Goal: Contribute content: Contribute content

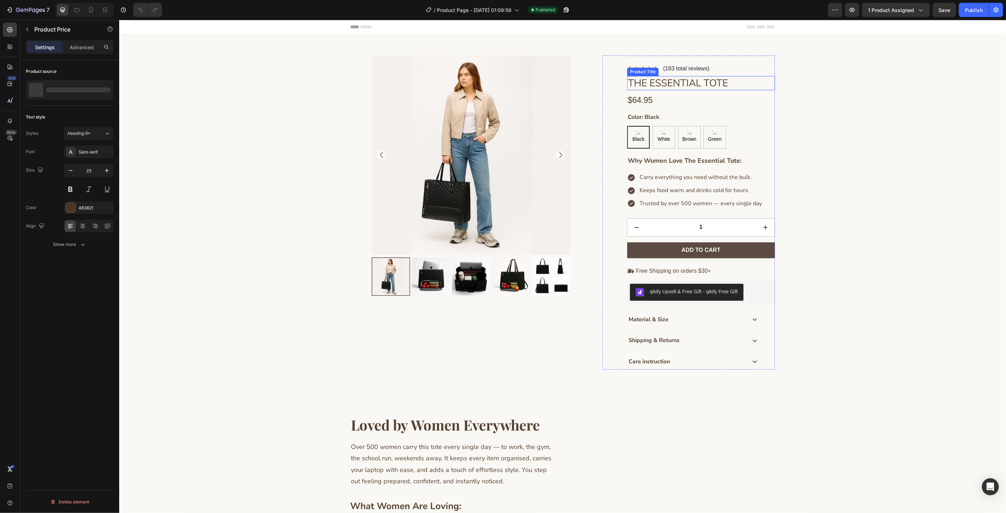
click at [676, 99] on div "$64.95" at bounding box center [701, 100] width 148 height 12
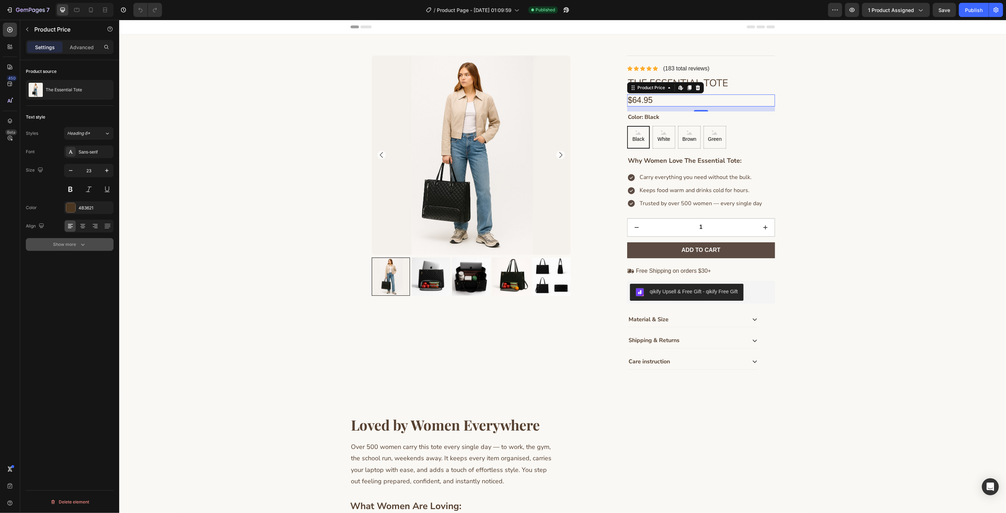
click at [68, 248] on div "Show more" at bounding box center [69, 244] width 33 height 7
click at [76, 342] on button "Show less" at bounding box center [70, 337] width 88 height 13
click at [76, 342] on div "Product source The Essential Tote Text style Styles Heading 6* Font Sans-serif …" at bounding box center [69, 296] width 99 height 473
click at [100, 246] on button "Show more" at bounding box center [70, 244] width 88 height 13
click at [758, 114] on div "Color: Black Black Black Black White White White Brown Brown Brown Green Green …" at bounding box center [701, 129] width 148 height 37
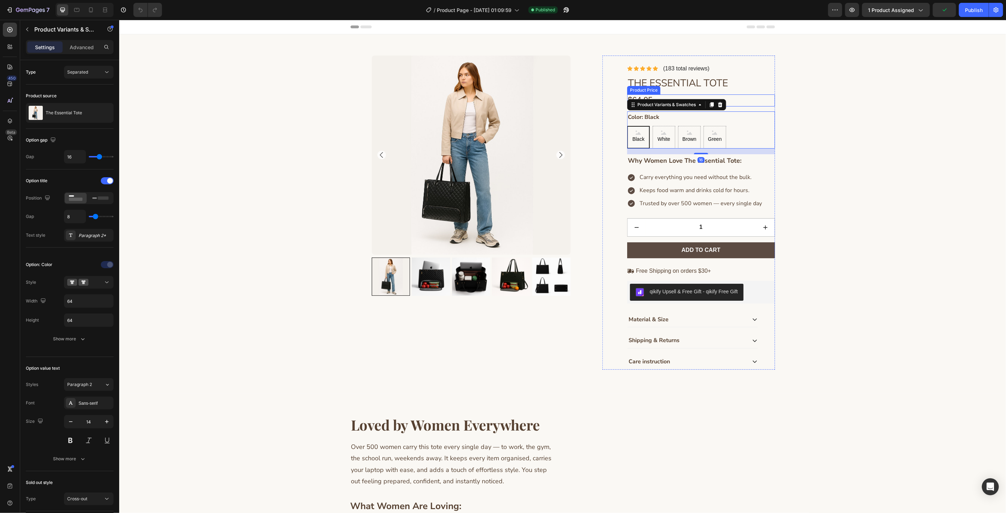
click at [751, 96] on div "$64.95" at bounding box center [701, 100] width 148 height 12
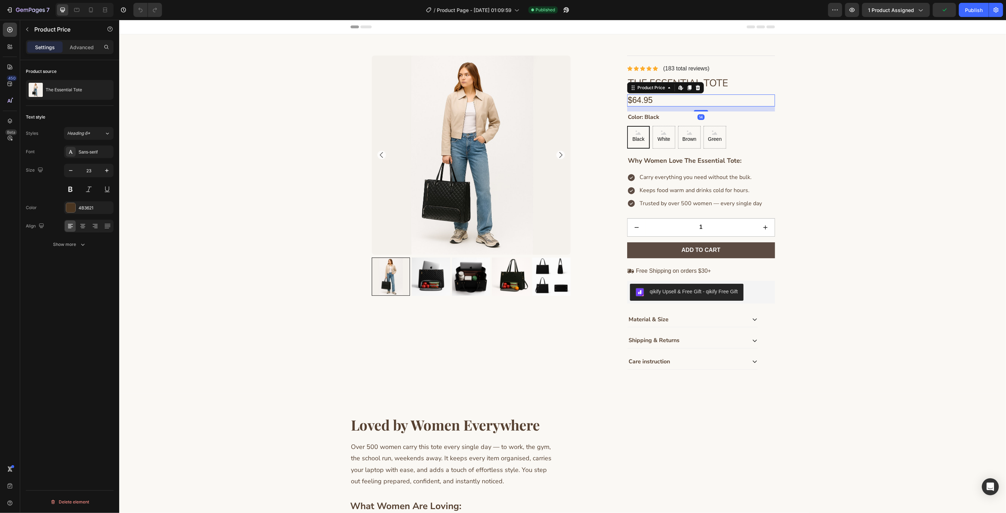
click at [751, 85] on h1 "The Essential Tote" at bounding box center [701, 83] width 148 height 14
click at [742, 98] on div "$64.95" at bounding box center [701, 100] width 148 height 12
click at [28, 12] on icon "button" at bounding box center [30, 10] width 29 height 6
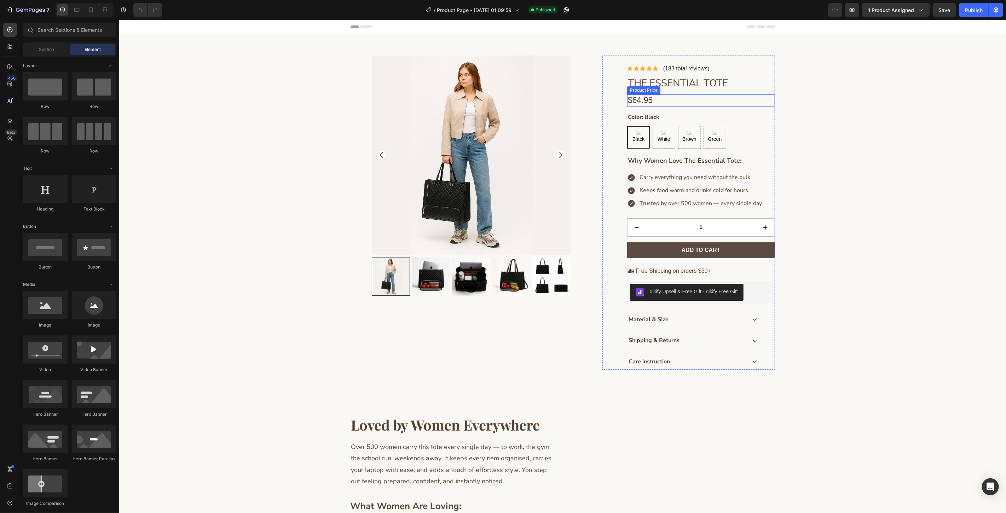
click at [648, 103] on div "$64.95" at bounding box center [701, 100] width 148 height 12
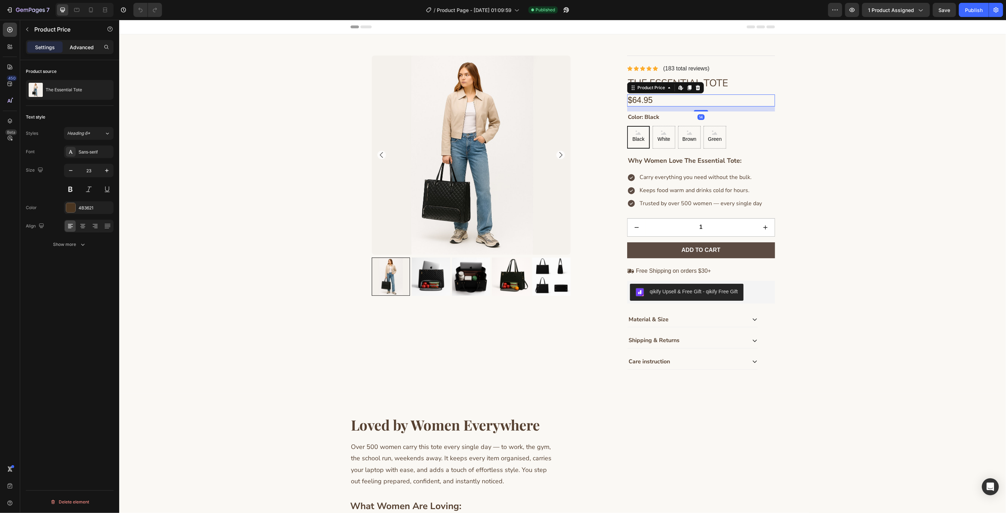
click at [79, 45] on p "Advanced" at bounding box center [82, 46] width 24 height 7
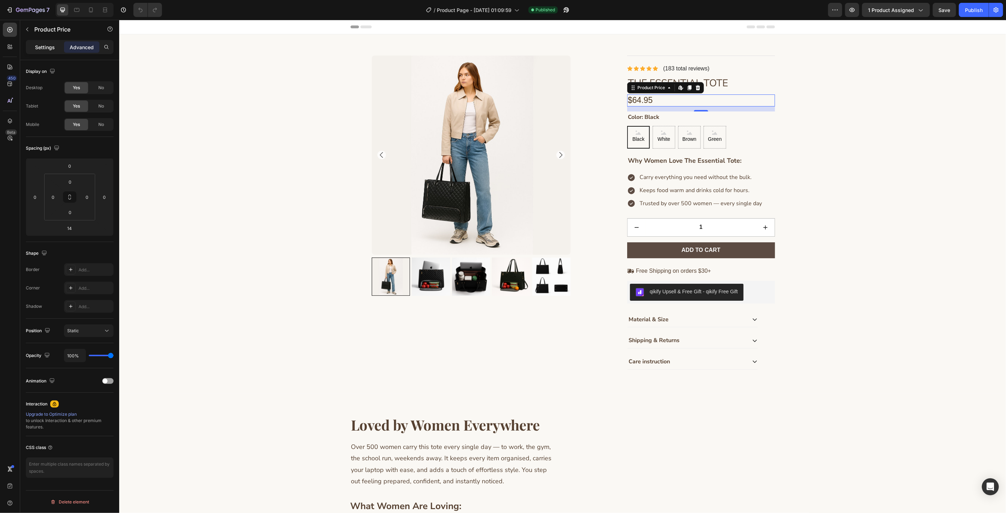
click at [31, 41] on div "Settings" at bounding box center [44, 46] width 35 height 11
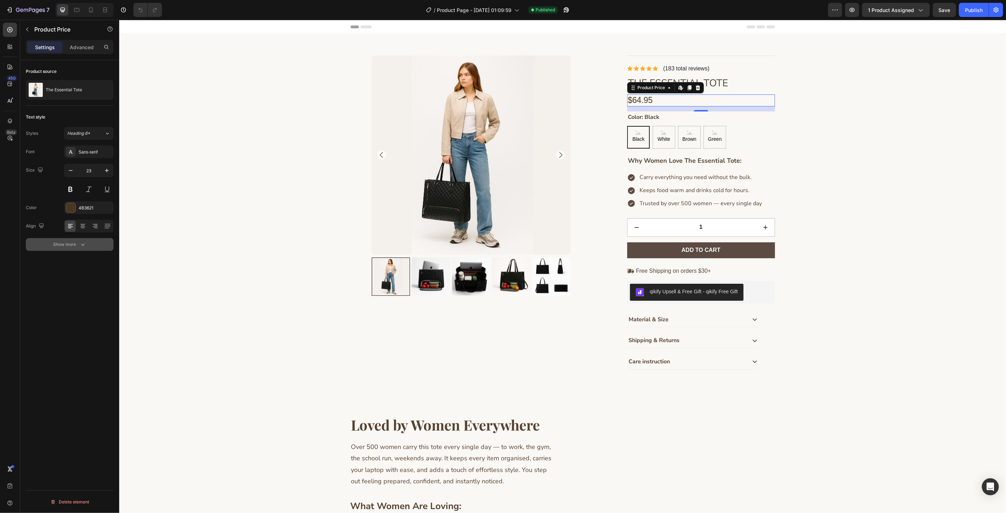
click at [75, 243] on div "Show more" at bounding box center [69, 244] width 33 height 7
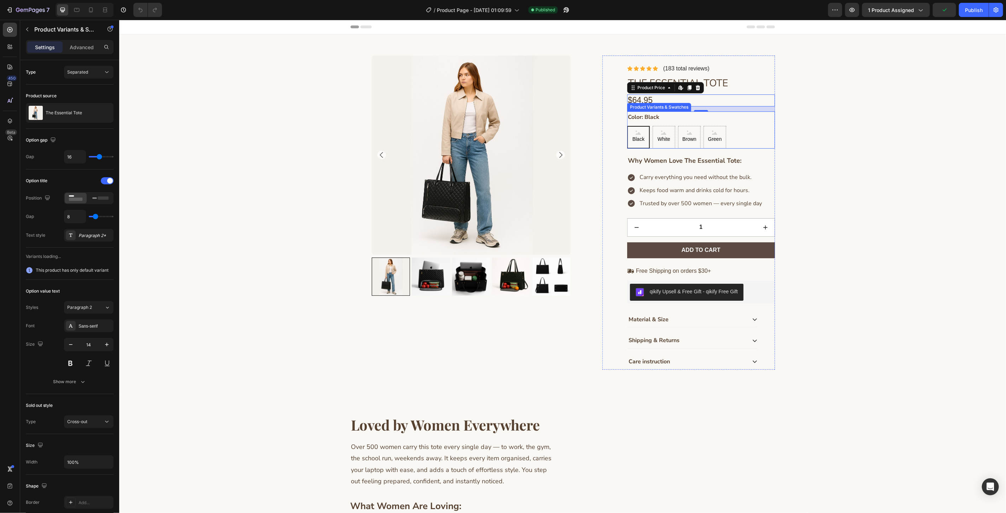
click at [746, 125] on div "Color: Black Black Black Black White White White Brown Brown Brown Green Green …" at bounding box center [701, 129] width 148 height 37
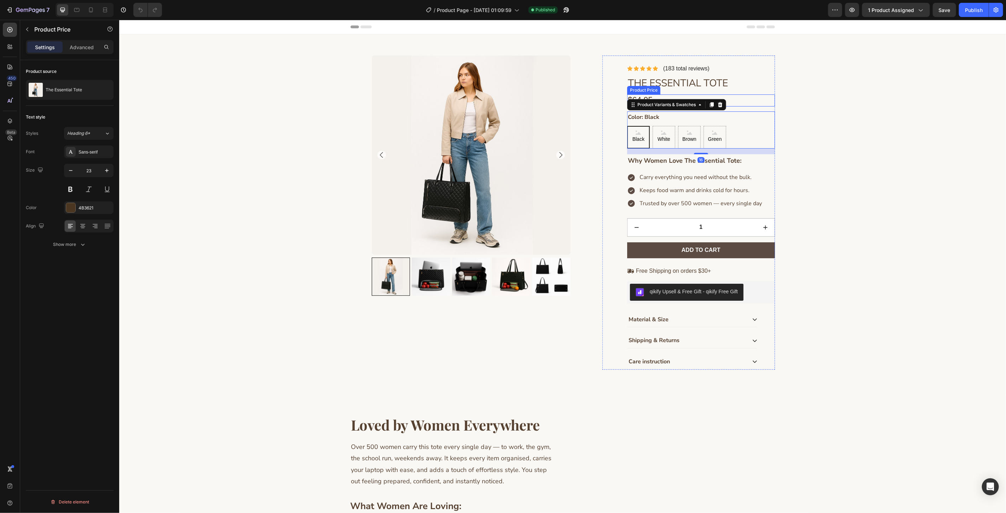
click at [741, 99] on div "$64.95" at bounding box center [701, 100] width 148 height 12
click at [658, 89] on div "Product Price" at bounding box center [650, 87] width 45 height 8
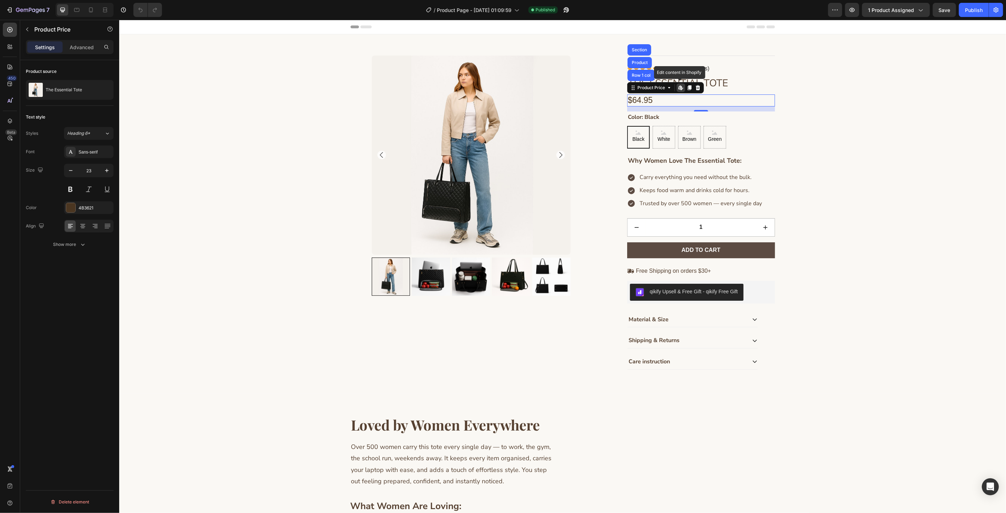
click at [678, 89] on icon at bounding box center [680, 88] width 6 height 6
click at [693, 97] on div "$64.95" at bounding box center [701, 100] width 148 height 12
click at [674, 100] on div "$64.95" at bounding box center [701, 100] width 148 height 12
click at [91, 245] on button "Show more" at bounding box center [70, 244] width 88 height 13
click at [91, 245] on div "Normal" at bounding box center [85, 244] width 36 height 6
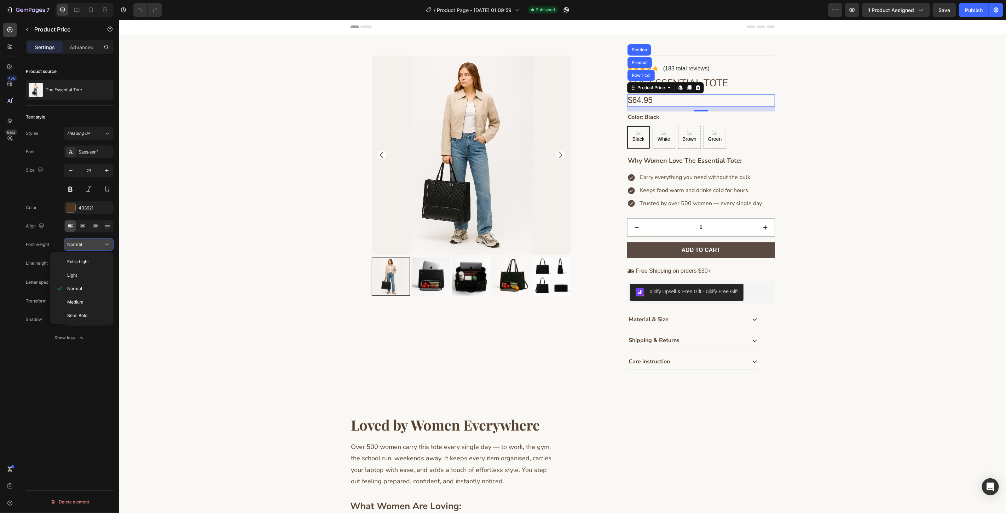
click at [94, 243] on div "Normal" at bounding box center [85, 244] width 36 height 6
click at [88, 47] on p "Advanced" at bounding box center [82, 46] width 24 height 7
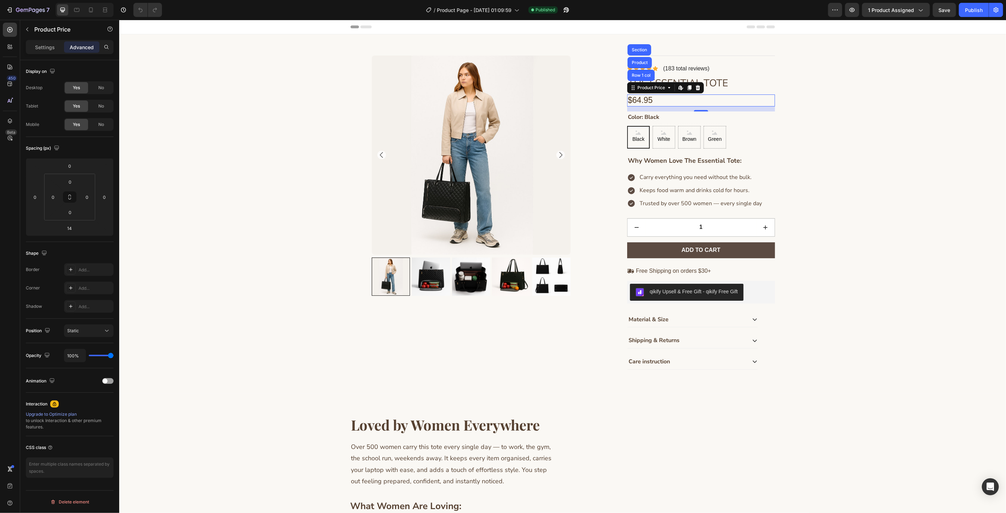
click at [52, 41] on div "Settings Advanced" at bounding box center [70, 47] width 88 height 14
click at [55, 47] on div "Settings" at bounding box center [44, 46] width 35 height 11
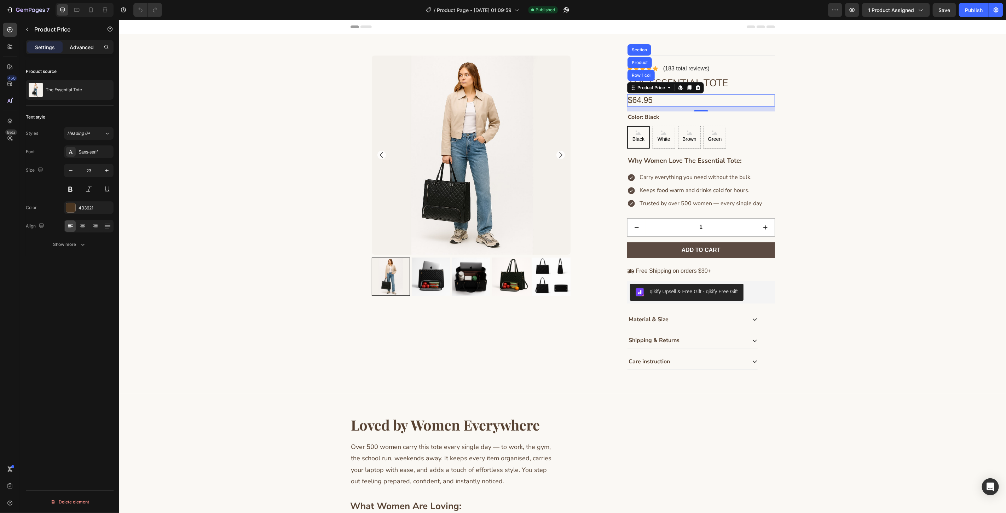
click at [64, 46] on div "Advanced" at bounding box center [81, 46] width 35 height 11
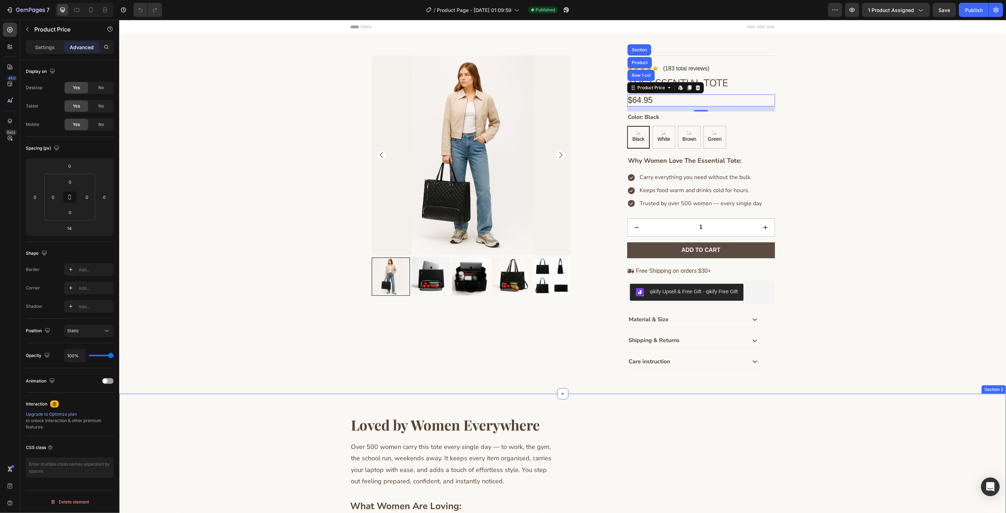
click at [983, 485] on div "Open Intercom Messenger" at bounding box center [990, 486] width 19 height 19
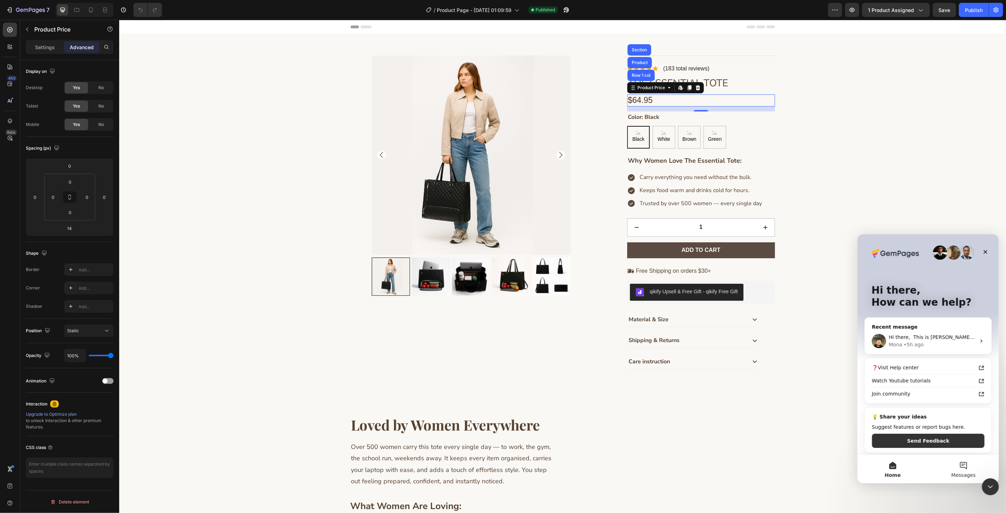
click at [955, 466] on button "Messages" at bounding box center [962, 468] width 71 height 28
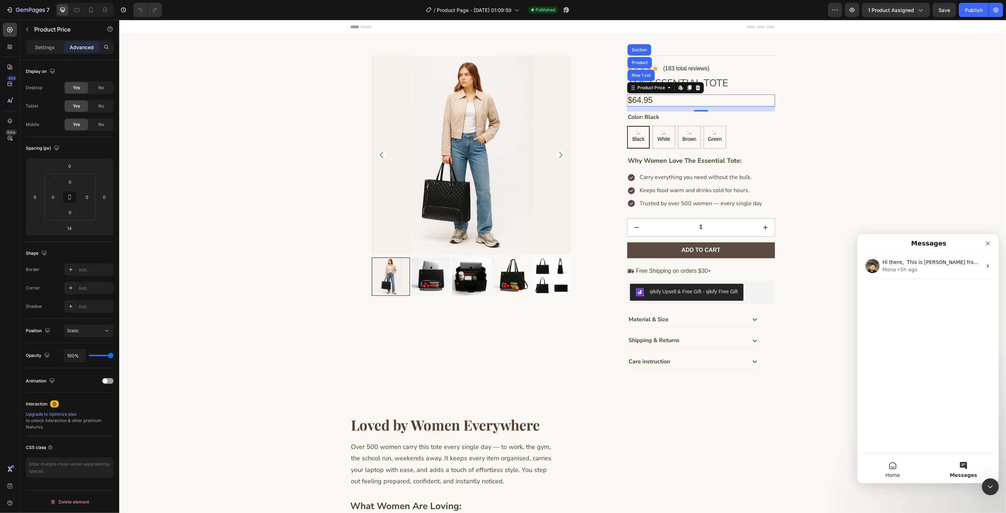
click at [912, 471] on button "Home" at bounding box center [892, 468] width 71 height 28
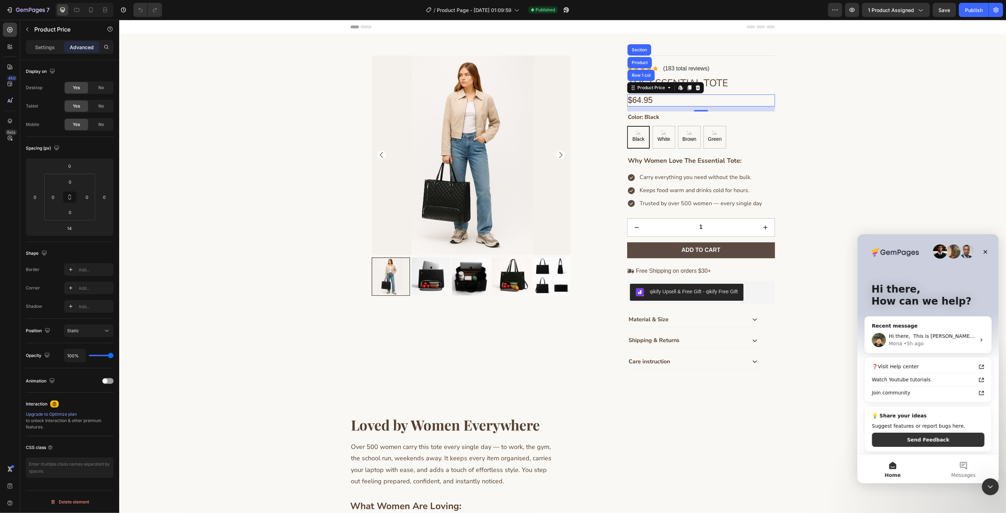
scroll to position [2, 0]
click at [965, 469] on button "Messages" at bounding box center [962, 468] width 71 height 28
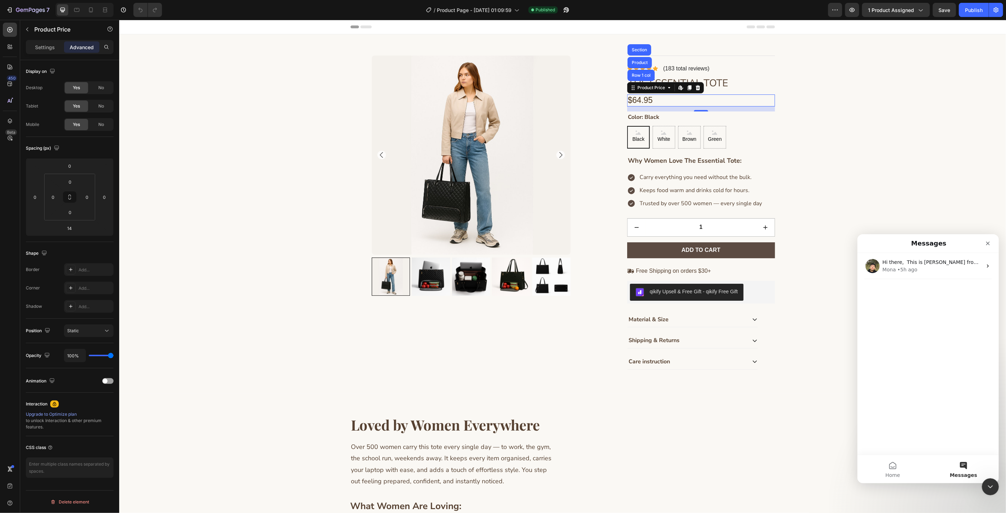
click at [938, 250] on nav "Messages" at bounding box center [927, 243] width 141 height 19
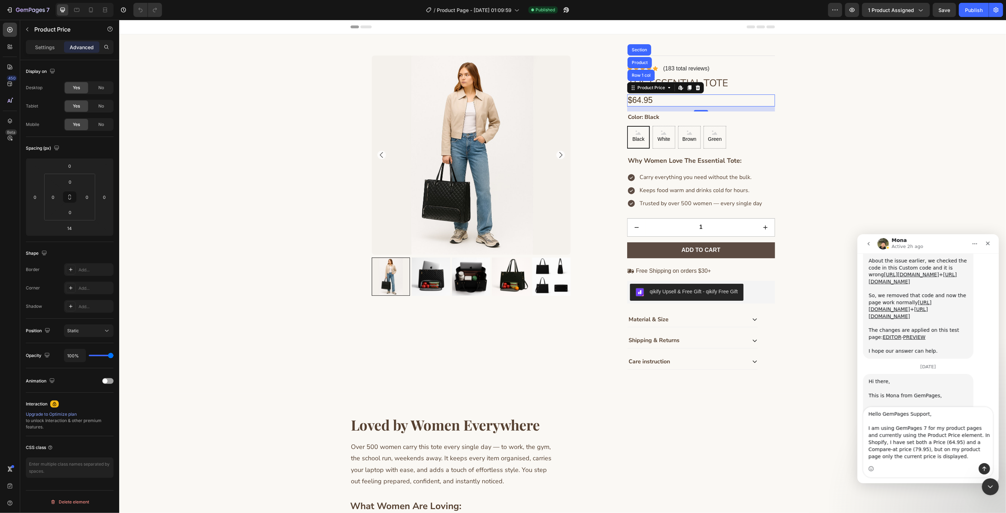
scroll to position [0, 0]
click at [876, 416] on textarea "Hello GemPages Support, I am using GemPages 7 for my product pages and currentl…" at bounding box center [927, 435] width 129 height 56
click at [890, 432] on textarea "Hey GemPages Support, I am using GemPages 7 for my product pages and currently …" at bounding box center [927, 435] width 129 height 56
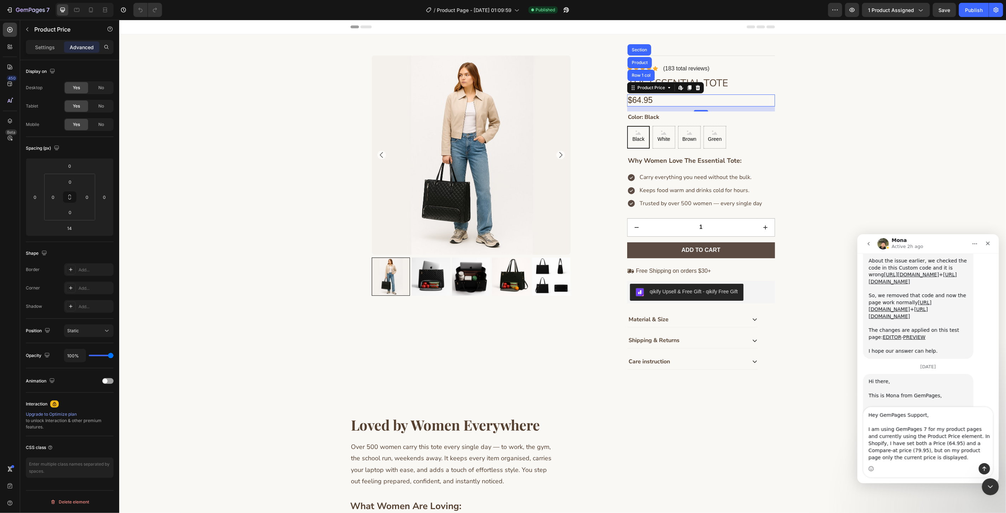
click at [898, 437] on textarea "Hey GemPages Support, I am using GemPages 7 for my product pages and currently …" at bounding box center [927, 435] width 129 height 56
type textarea "Hey GemPages Support, I am using GemPages 7 for my product pages and currently …"
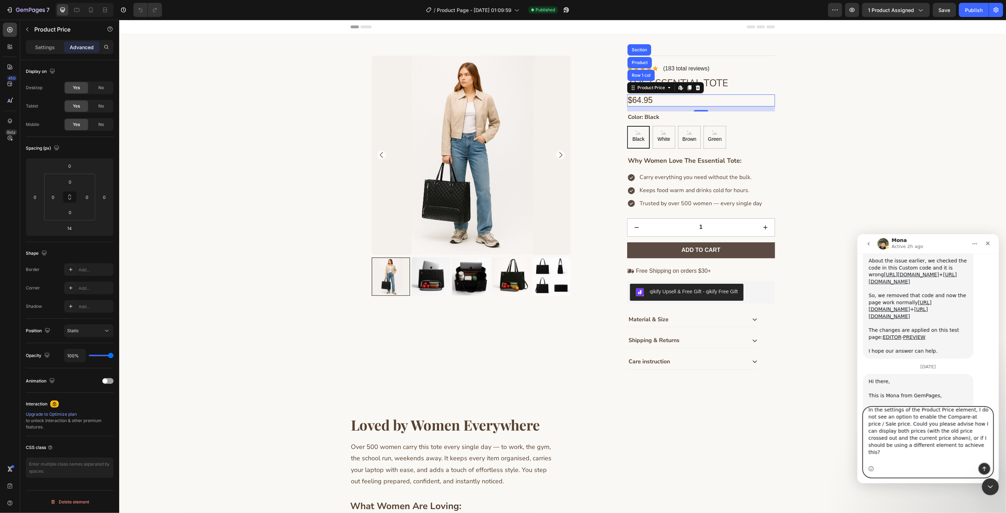
click at [983, 465] on button "Send a message…" at bounding box center [983, 467] width 11 height 11
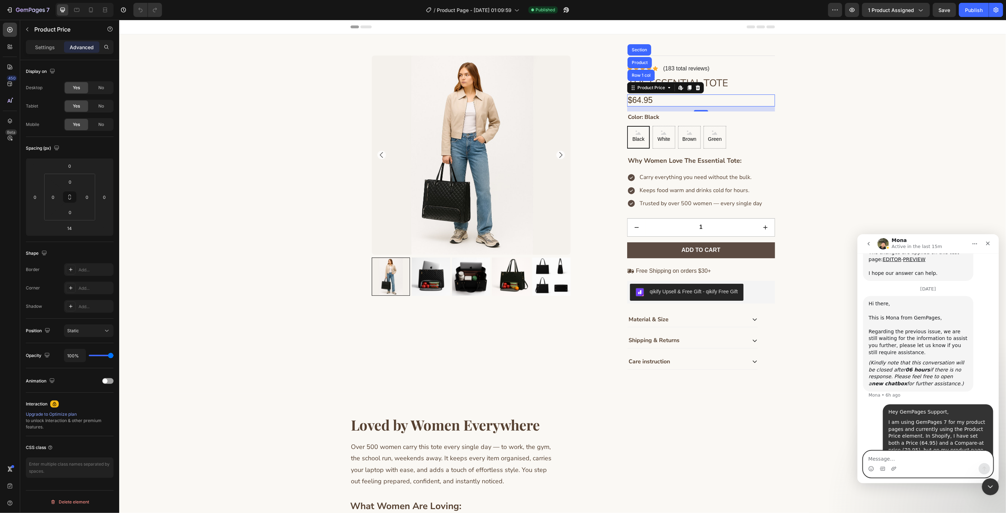
scroll to position [1367, 0]
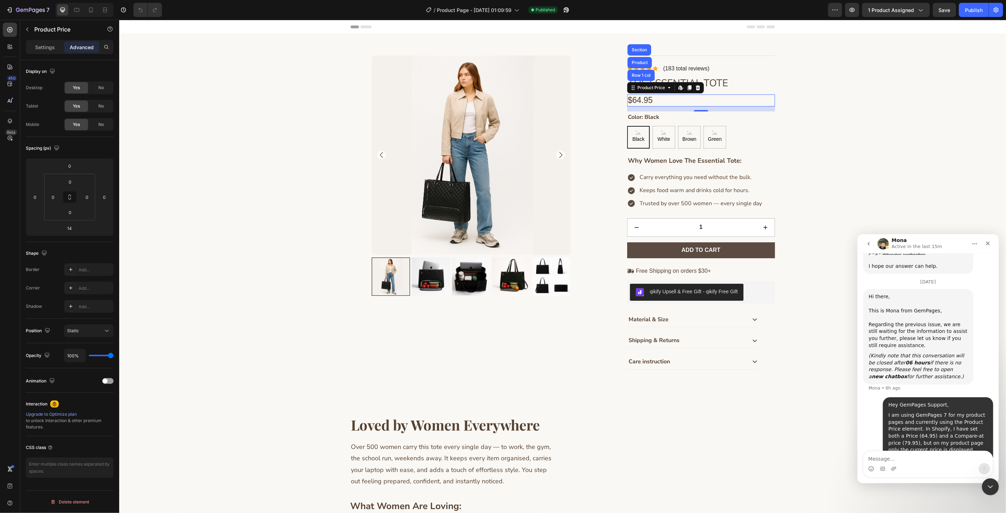
click at [935, 411] on div "I am using GemPages 7 for my product pages and currently using the Product Pric…" at bounding box center [937, 432] width 99 height 42
click at [916, 397] on div "Hey GemPages Support, I am using GemPages 7 for my product pages and currently …" at bounding box center [937, 462] width 110 height 130
drag, startPoint x: 915, startPoint y: 334, endPoint x: 947, endPoint y: 340, distance: 32.4
click at [937, 401] on div "Hey GemPages Support, I am using GemPages 7 for my product pages and currently …" at bounding box center [937, 462] width 99 height 122
click at [948, 411] on div "I am using GemPages 7 for my product pages and currently using the Product Pric…" at bounding box center [937, 432] width 99 height 42
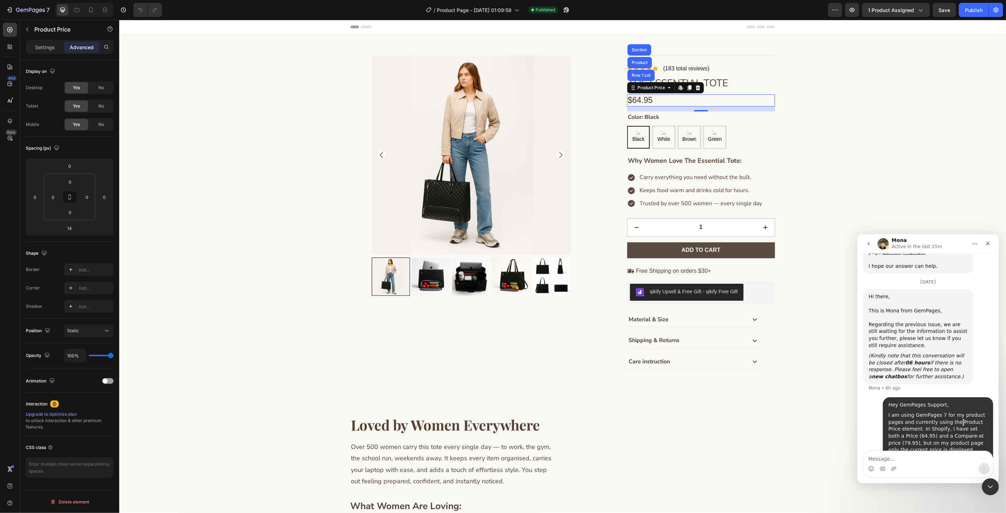
click at [948, 411] on div "I am using GemPages 7 for my product pages and currently using the Product Pric…" at bounding box center [937, 432] width 99 height 42
click at [940, 411] on div "I am using GemPages 7 for my product pages and currently using the Product Pric…" at bounding box center [937, 432] width 99 height 42
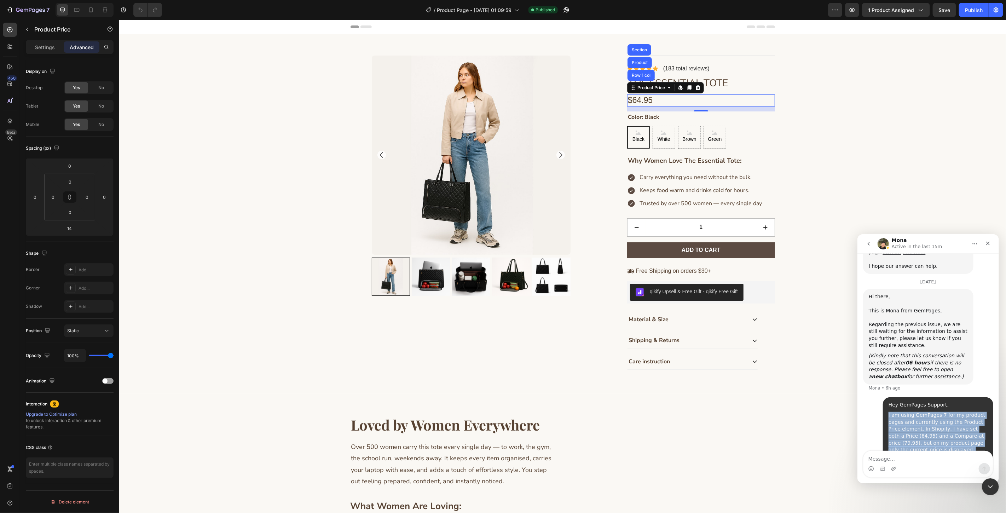
click at [930, 411] on div "I am using GemPages 7 for my product pages and currently using the Product Pric…" at bounding box center [937, 432] width 99 height 42
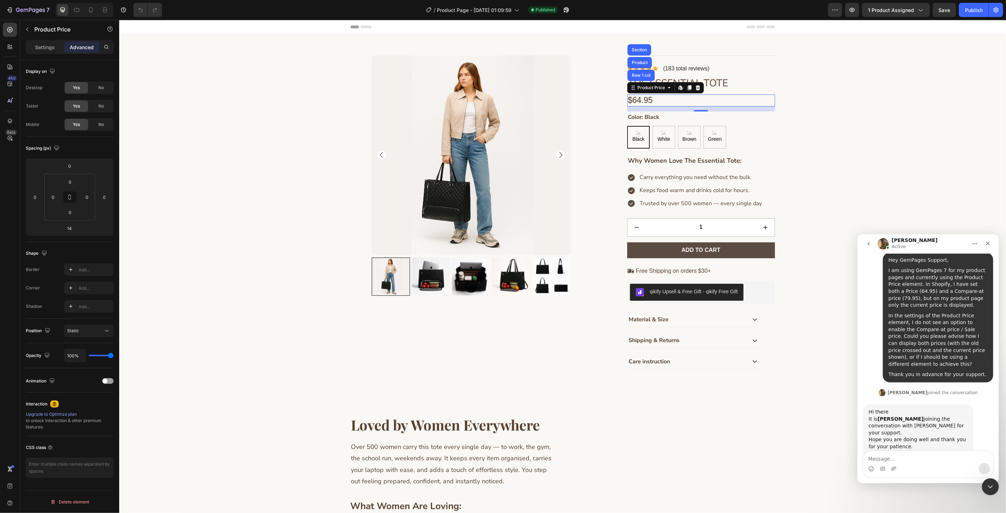
scroll to position [1538, 0]
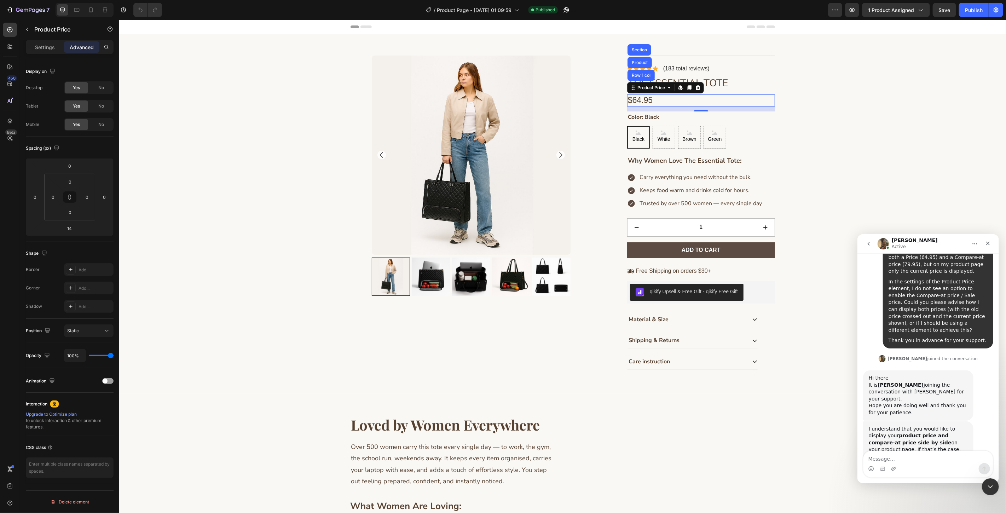
click at [660, 102] on div "$64.95" at bounding box center [701, 100] width 148 height 12
click at [662, 88] on div "Product Price" at bounding box center [650, 87] width 30 height 6
click at [660, 91] on div "Product Price" at bounding box center [650, 87] width 45 height 8
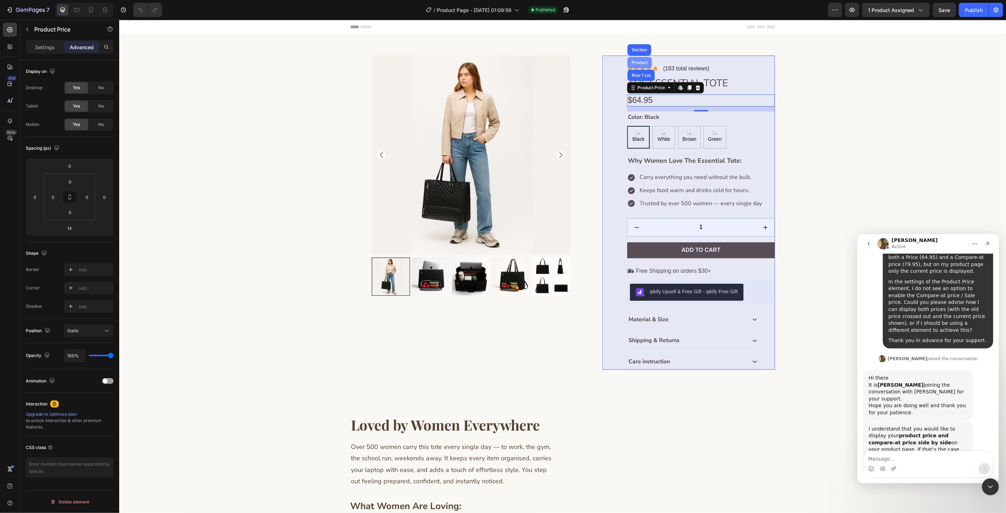
click at [643, 72] on div "Row 1 col" at bounding box center [640, 74] width 27 height 11
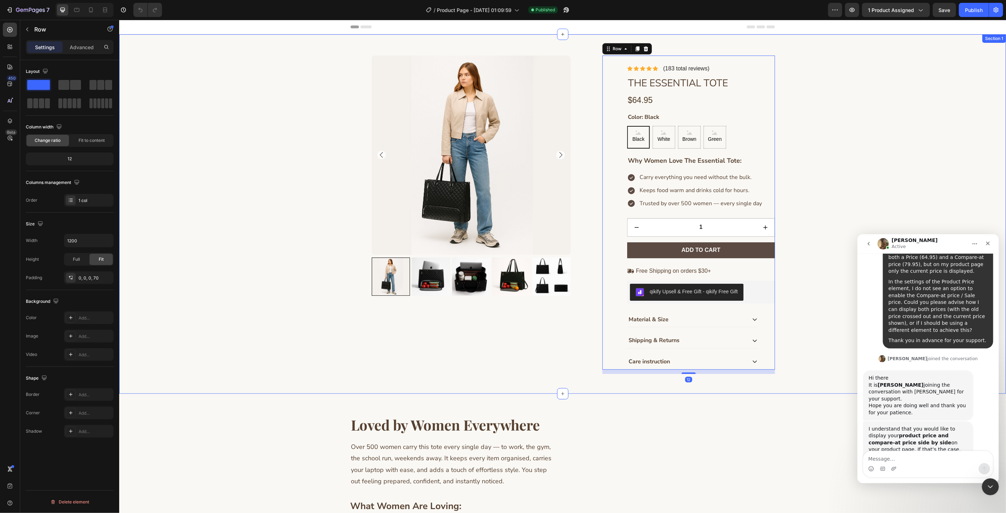
click at [835, 192] on div "Product Images Icon Icon Icon Icon Icon Icon List (183 total reviews) Text Bloc…" at bounding box center [562, 217] width 844 height 324
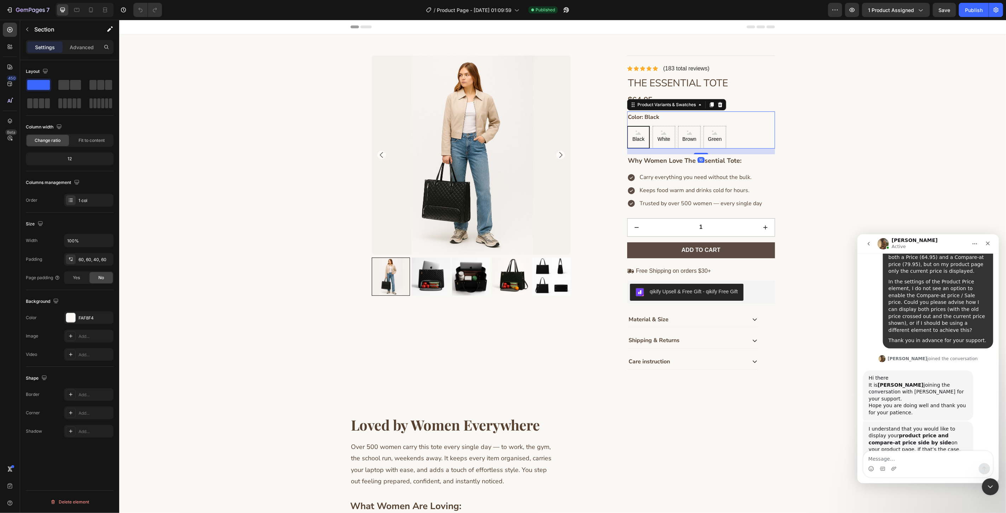
click at [664, 113] on div "White" at bounding box center [663, 117] width 17 height 9
click at [652, 125] on input "White White White" at bounding box center [652, 125] width 0 height 0
radio input "true"
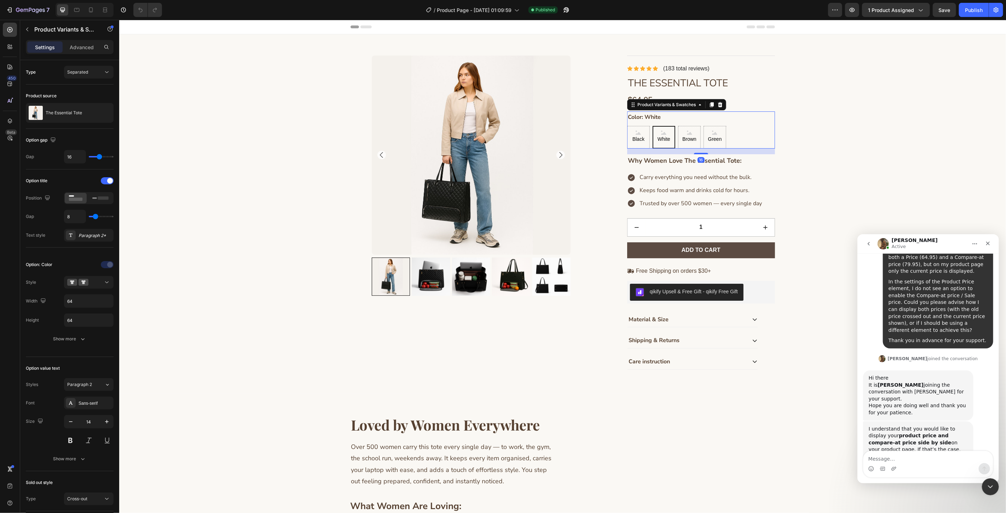
click at [676, 99] on div "Product Variants & Swatches" at bounding box center [676, 104] width 99 height 11
click at [678, 94] on div "$64.95" at bounding box center [701, 100] width 148 height 12
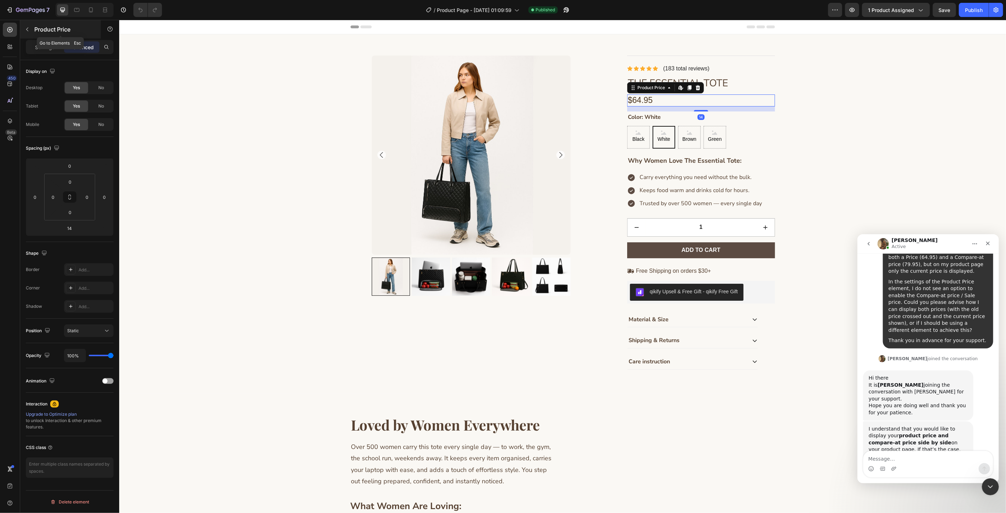
click at [30, 25] on button "button" at bounding box center [27, 29] width 11 height 11
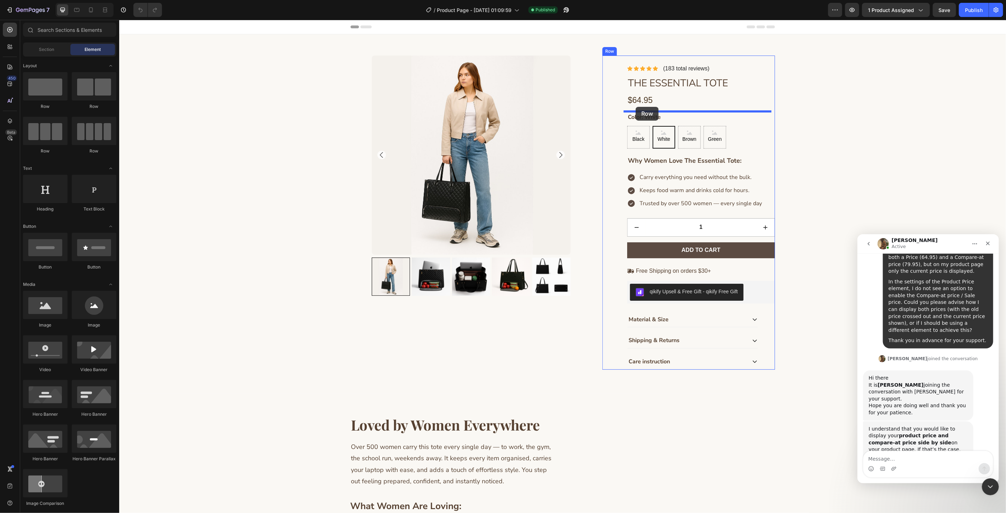
drag, startPoint x: 161, startPoint y: 107, endPoint x: 635, endPoint y: 106, distance: 474.1
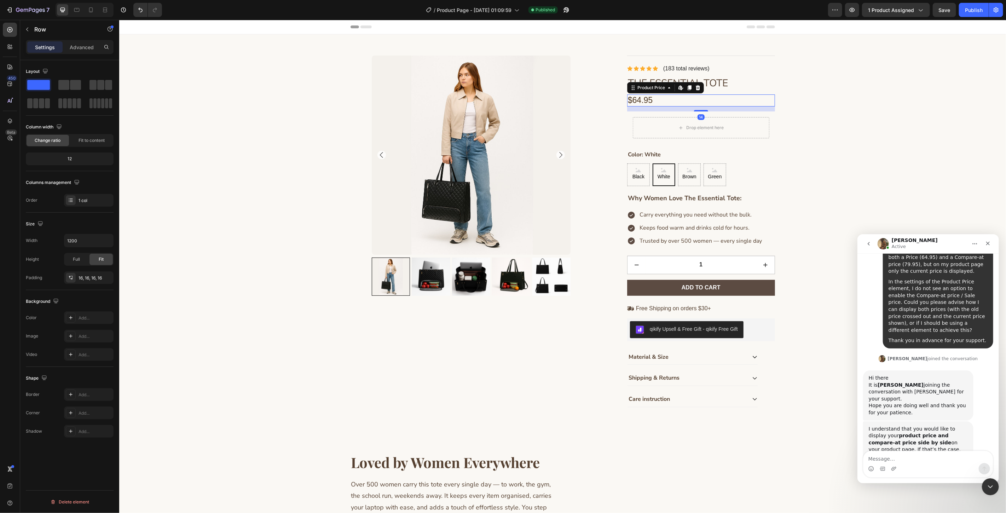
click at [688, 101] on div "$64.95" at bounding box center [701, 100] width 148 height 12
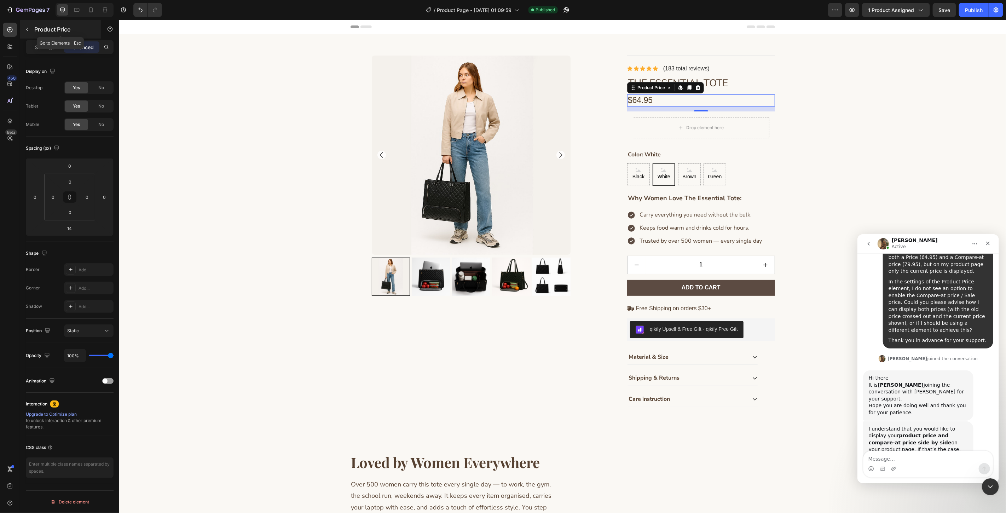
click at [35, 33] on p "Product Price" at bounding box center [64, 29] width 60 height 8
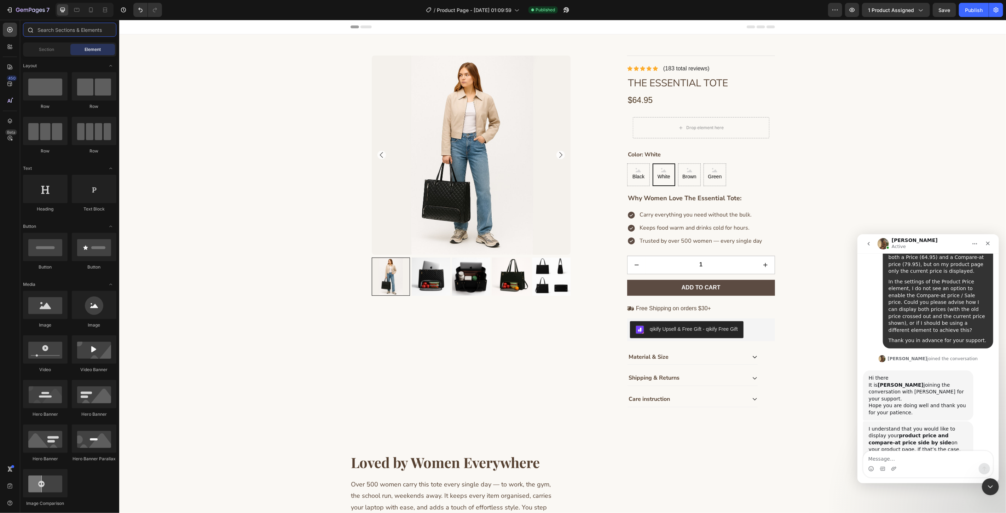
click at [48, 33] on input "text" at bounding box center [69, 30] width 93 height 14
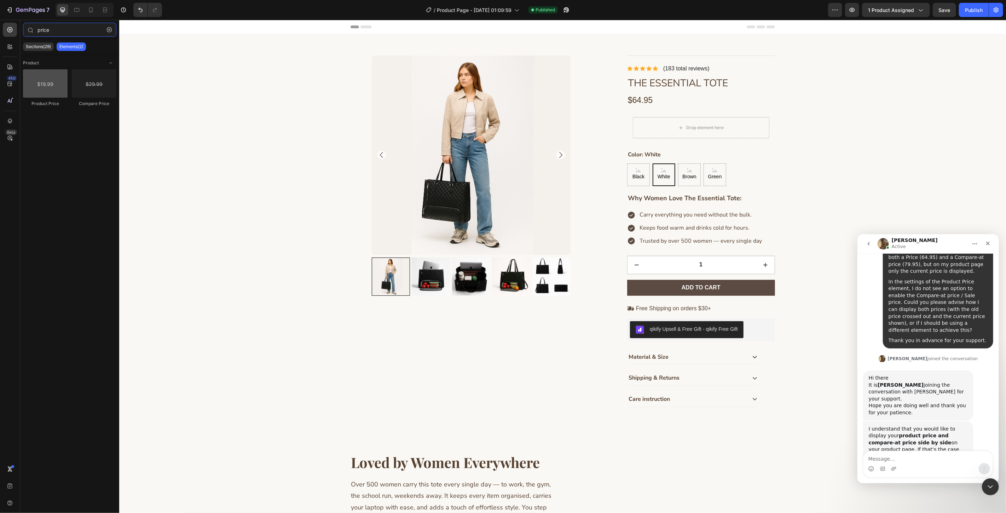
type input "price"
drag, startPoint x: 156, startPoint y: 103, endPoint x: 637, endPoint y: 125, distance: 481.4
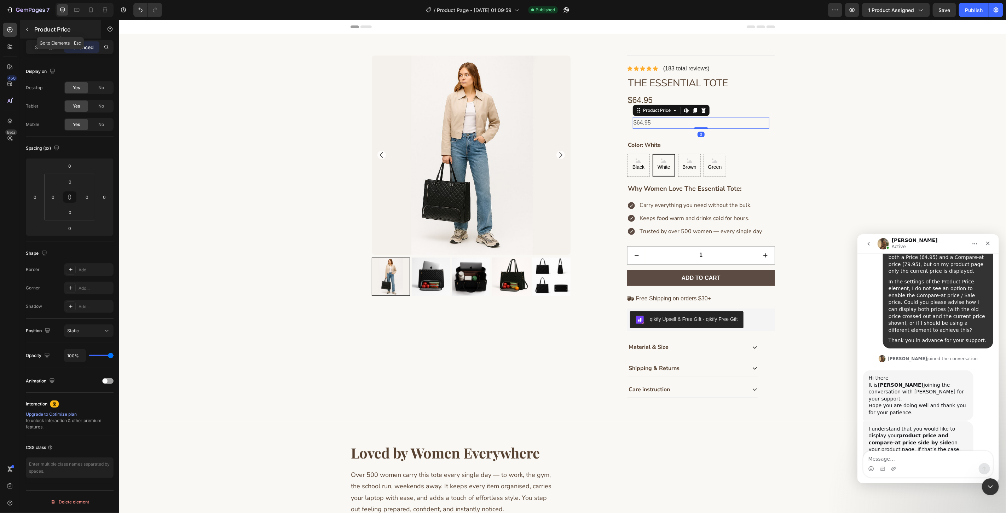
click at [42, 33] on p "Product Price" at bounding box center [64, 29] width 60 height 8
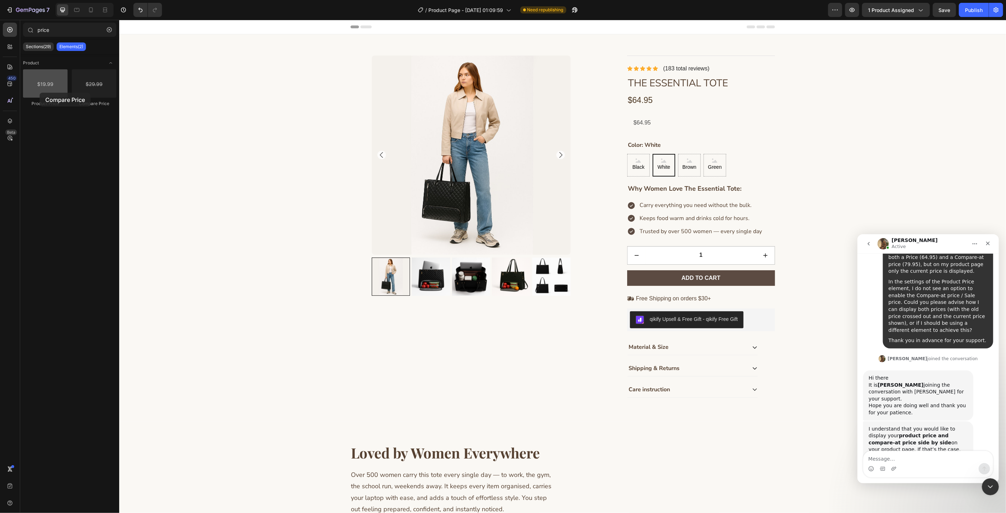
drag, startPoint x: 85, startPoint y: 80, endPoint x: 38, endPoint y: 95, distance: 49.3
click at [38, 95] on div "Product Price Compare Price" at bounding box center [69, 91] width 93 height 44
click at [661, 123] on div "$64.95" at bounding box center [700, 123] width 136 height 12
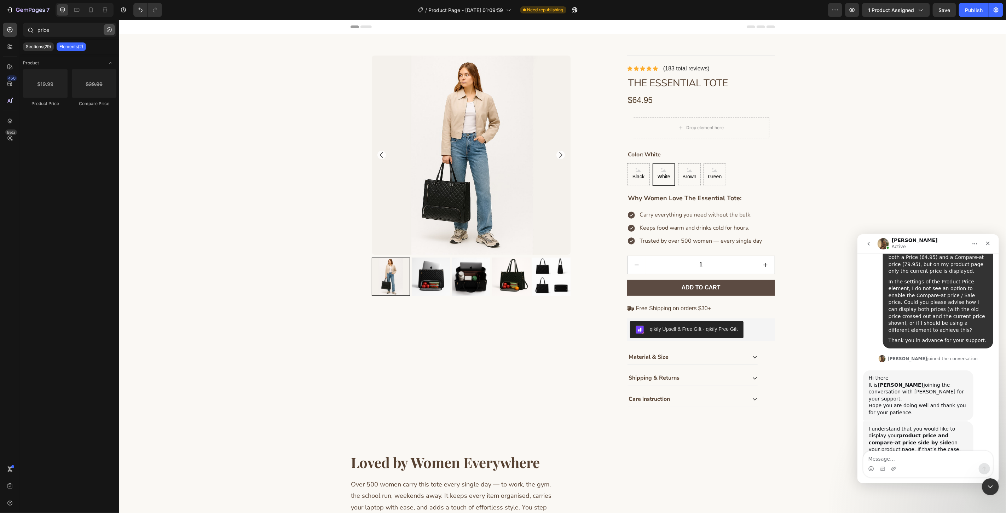
click at [105, 29] on button "button" at bounding box center [109, 29] width 11 height 11
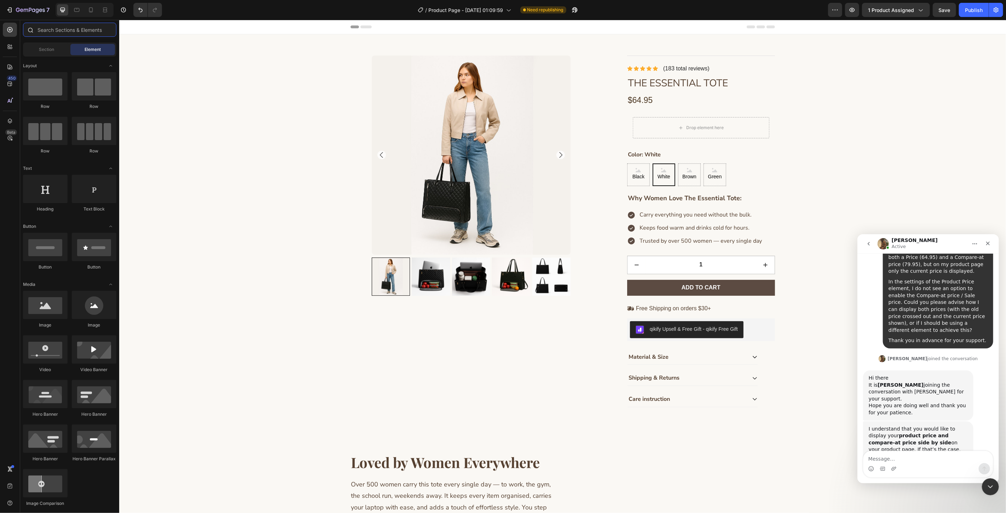
click at [86, 29] on input "text" at bounding box center [69, 30] width 93 height 14
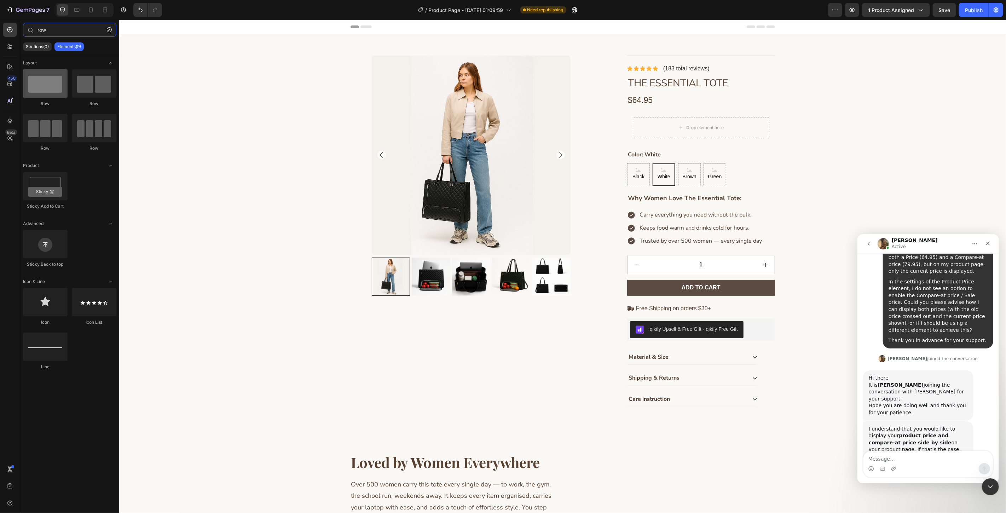
type input "row"
drag, startPoint x: 167, startPoint y: 98, endPoint x: 711, endPoint y: 127, distance: 545.6
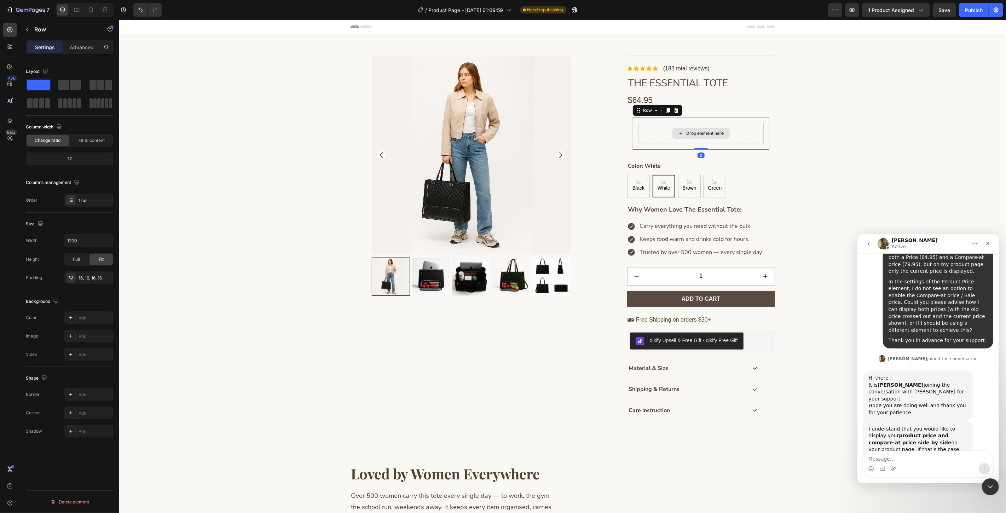
click at [665, 136] on div "Drop element here" at bounding box center [700, 132] width 125 height 21
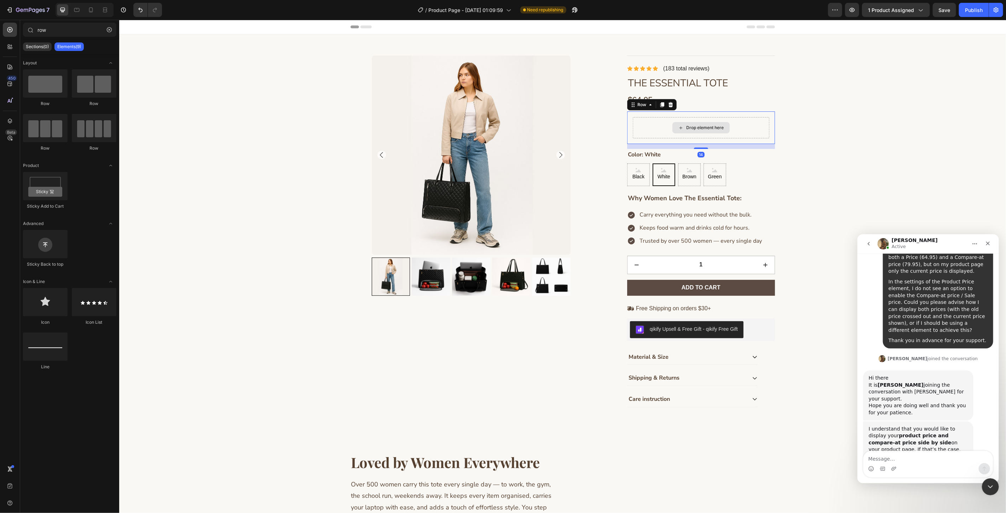
click at [643, 133] on div "Drop element here" at bounding box center [700, 127] width 136 height 21
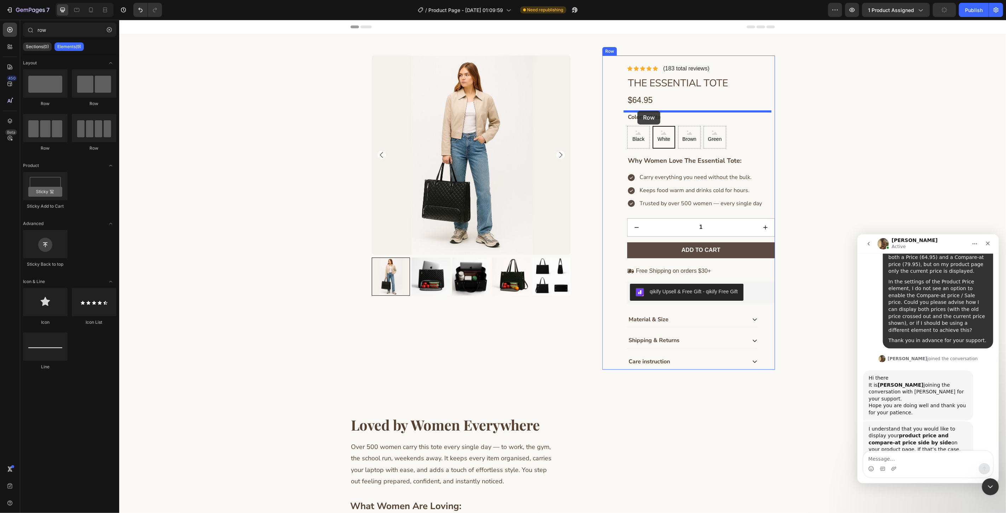
drag, startPoint x: 212, startPoint y: 108, endPoint x: 637, endPoint y: 111, distance: 425.0
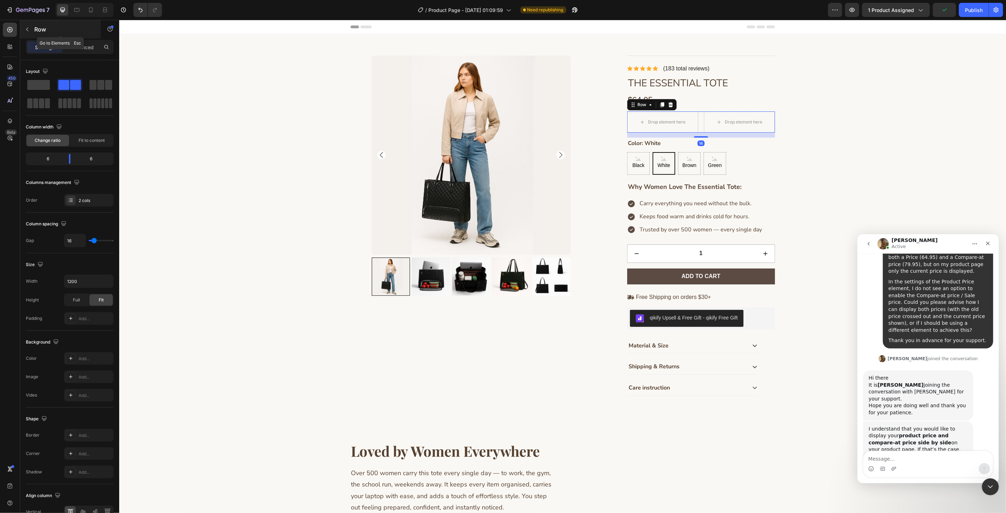
click at [43, 25] on p "Row" at bounding box center [64, 29] width 60 height 8
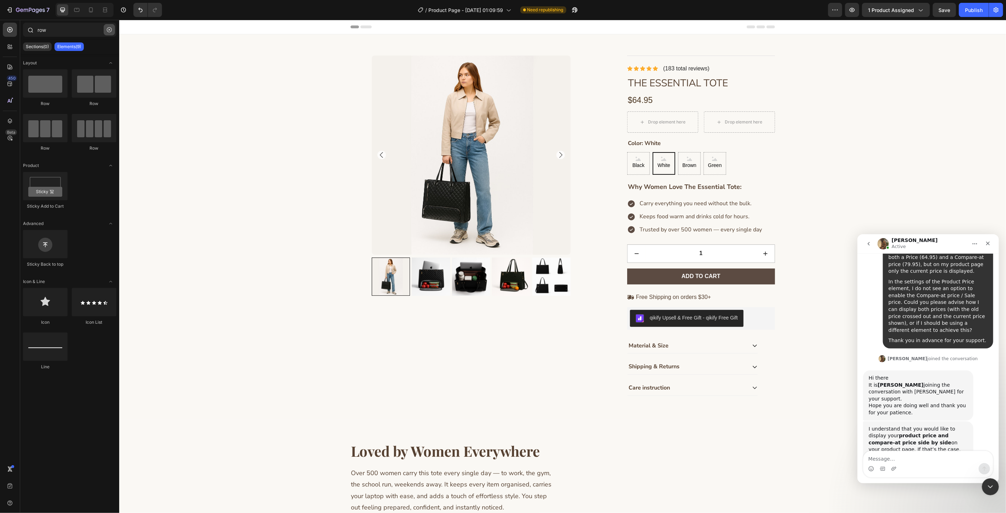
click at [105, 30] on button "button" at bounding box center [109, 29] width 11 height 11
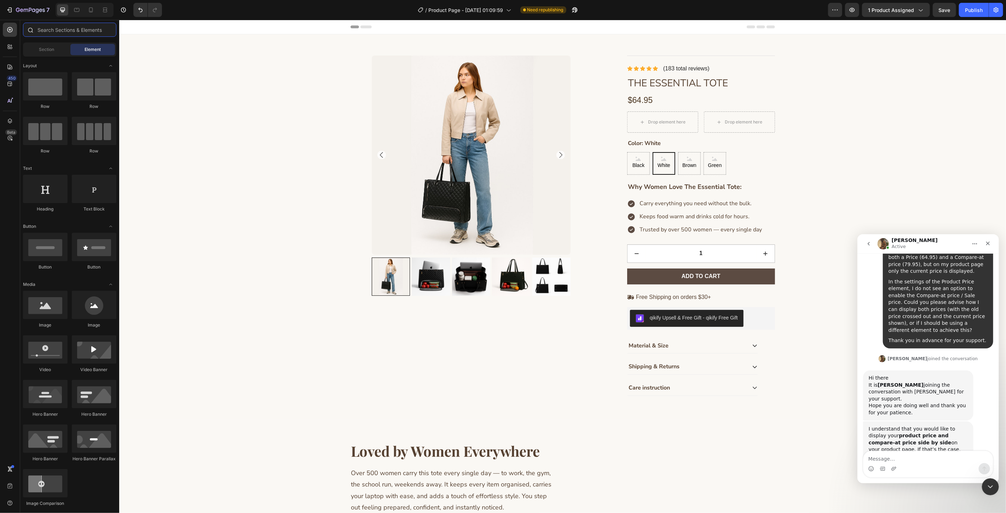
click at [102, 31] on input "text" at bounding box center [69, 30] width 93 height 14
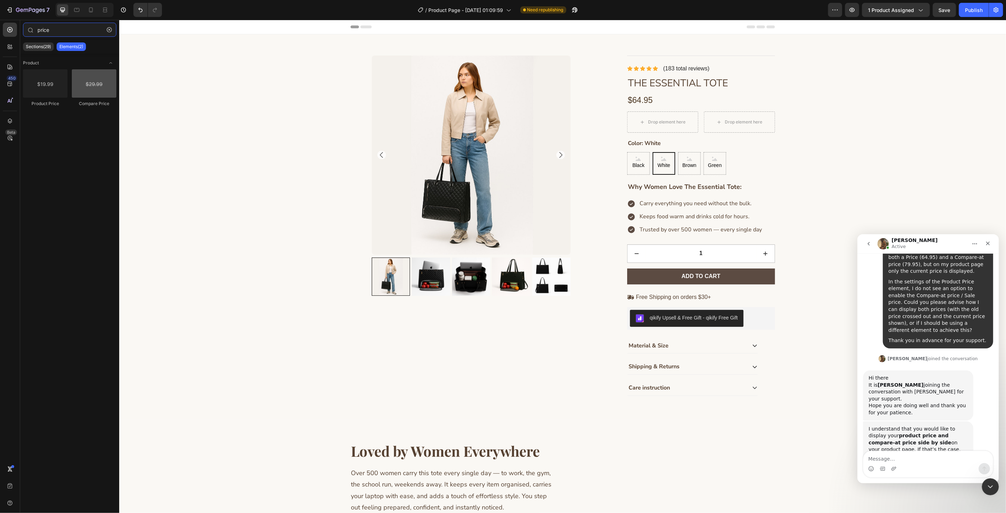
type input "price"
drag, startPoint x: 202, startPoint y: 99, endPoint x: 448, endPoint y: 106, distance: 246.2
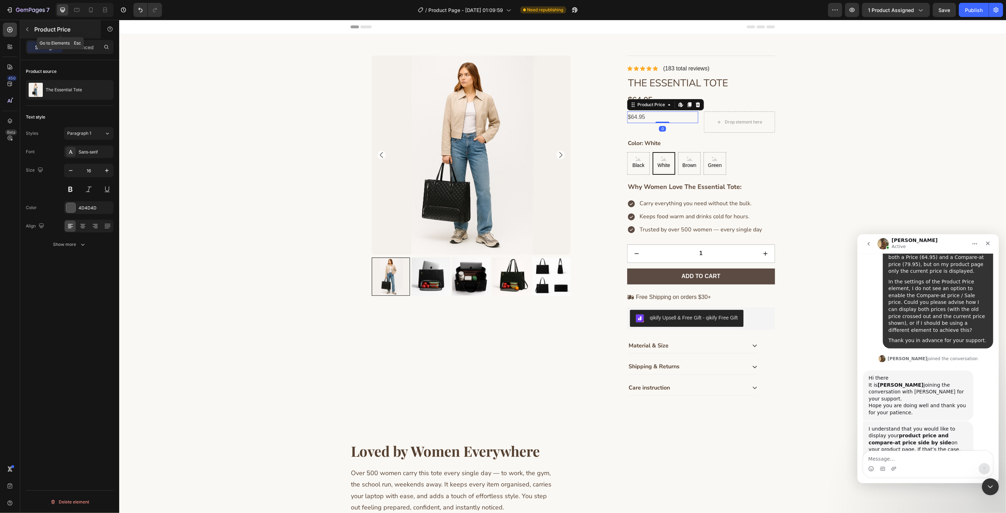
click at [34, 28] on div "Product Price" at bounding box center [60, 29] width 81 height 18
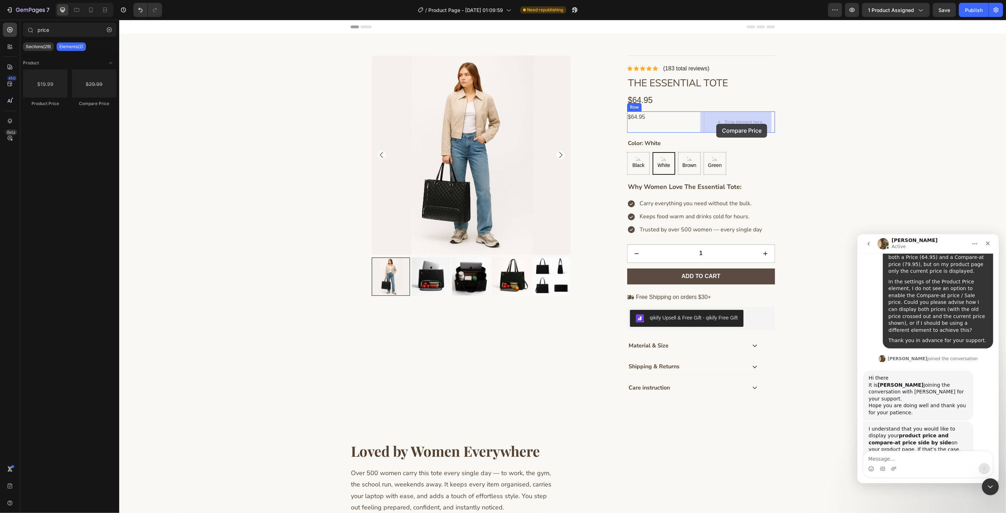
drag, startPoint x: 232, startPoint y: 102, endPoint x: 716, endPoint y: 122, distance: 484.8
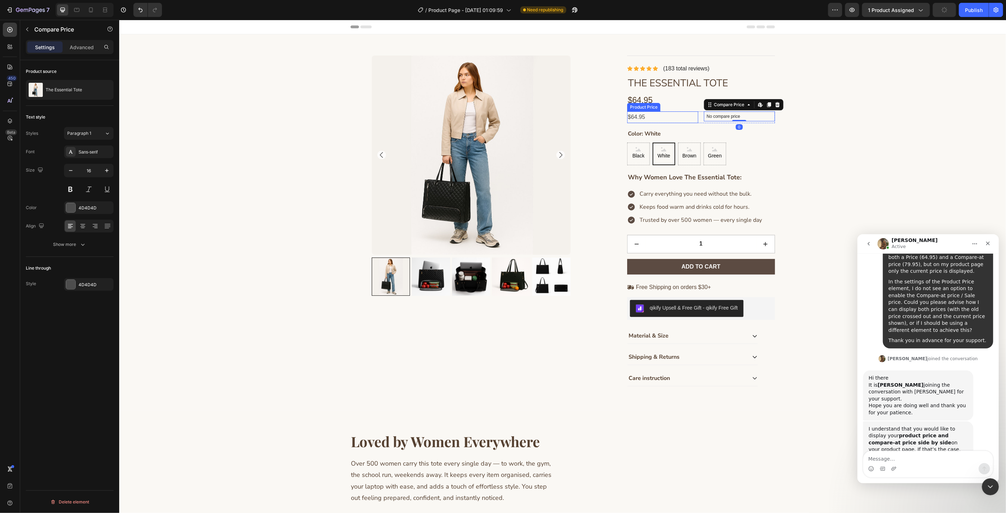
click at [646, 116] on div "$64.95" at bounding box center [662, 117] width 71 height 12
click at [649, 118] on div "$64.95" at bounding box center [662, 117] width 71 height 12
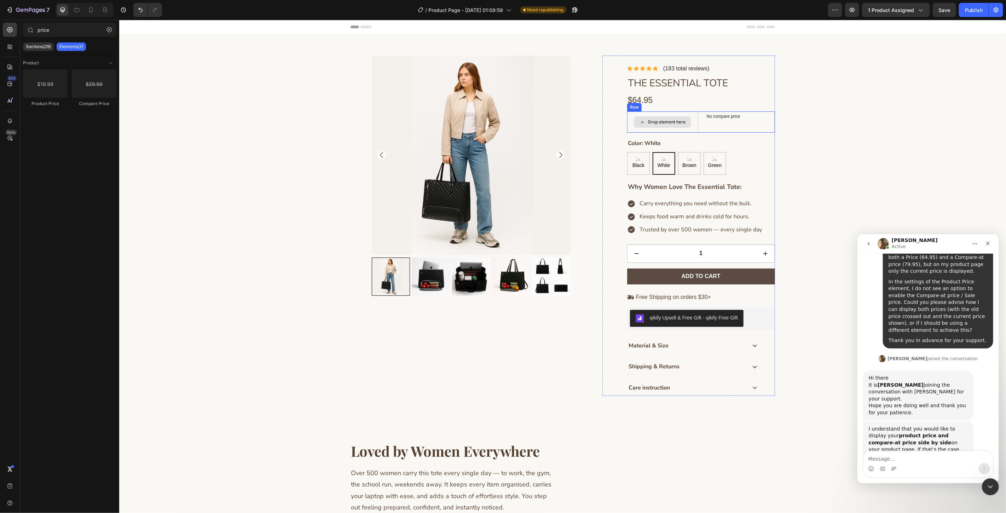
click at [639, 124] on icon at bounding box center [642, 122] width 6 height 6
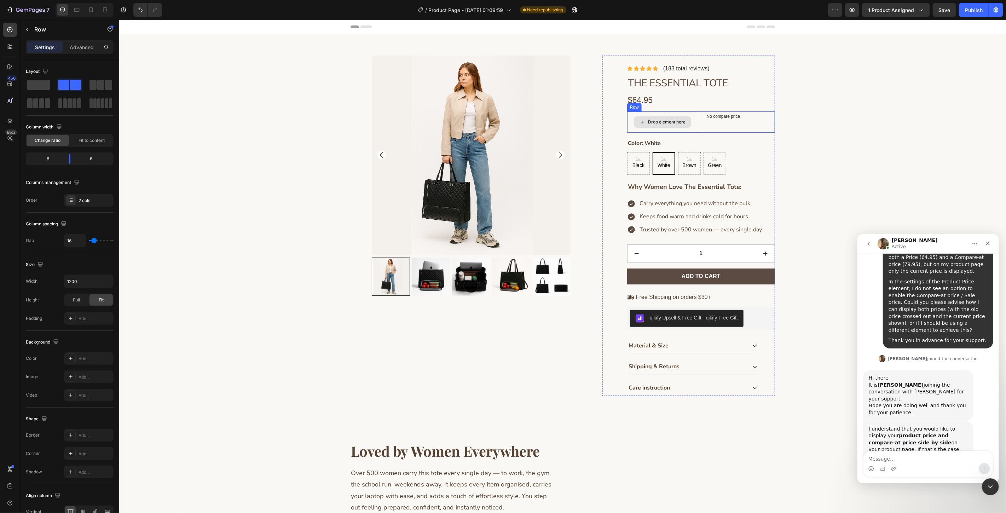
click at [689, 127] on div "Drop element here" at bounding box center [662, 121] width 71 height 21
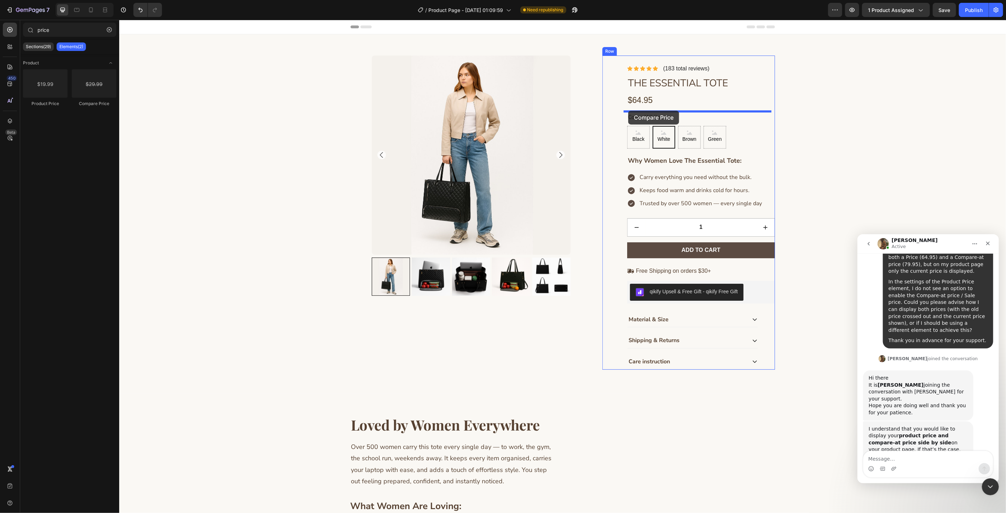
drag, startPoint x: 195, startPoint y: 107, endPoint x: 628, endPoint y: 110, distance: 432.4
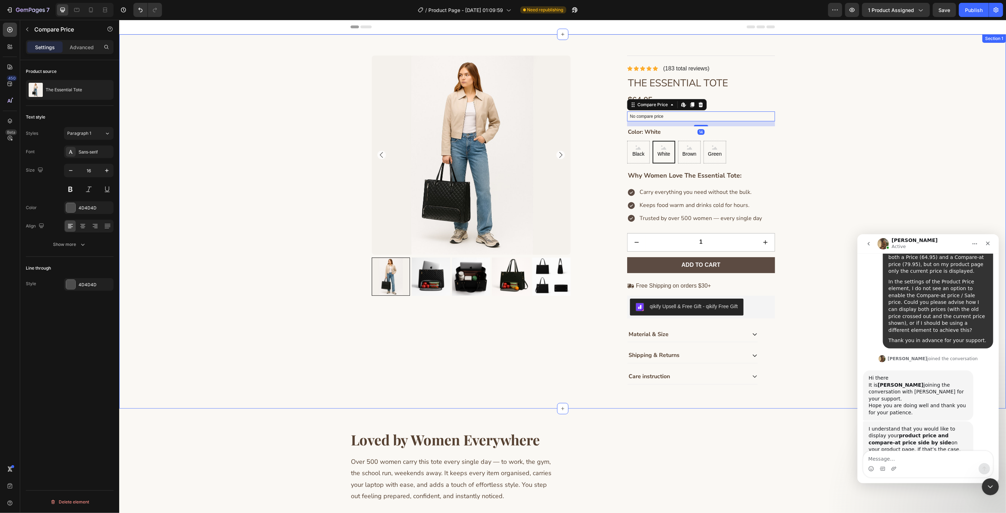
click at [813, 140] on div "Product Images Icon Icon Icon Icon Icon Icon List (183 total reviews) Text Bloc…" at bounding box center [562, 224] width 844 height 339
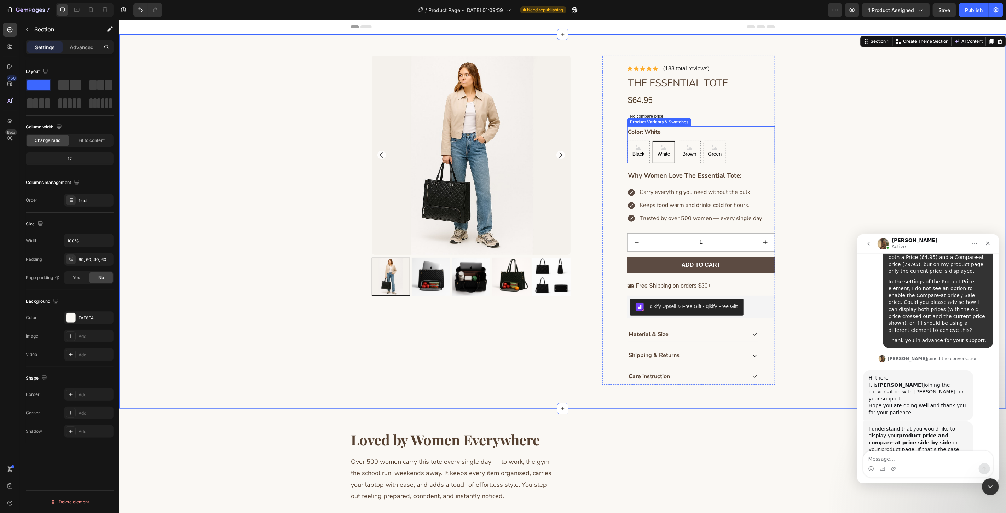
click at [654, 119] on div "Product Variants & Swatches" at bounding box center [658, 121] width 61 height 6
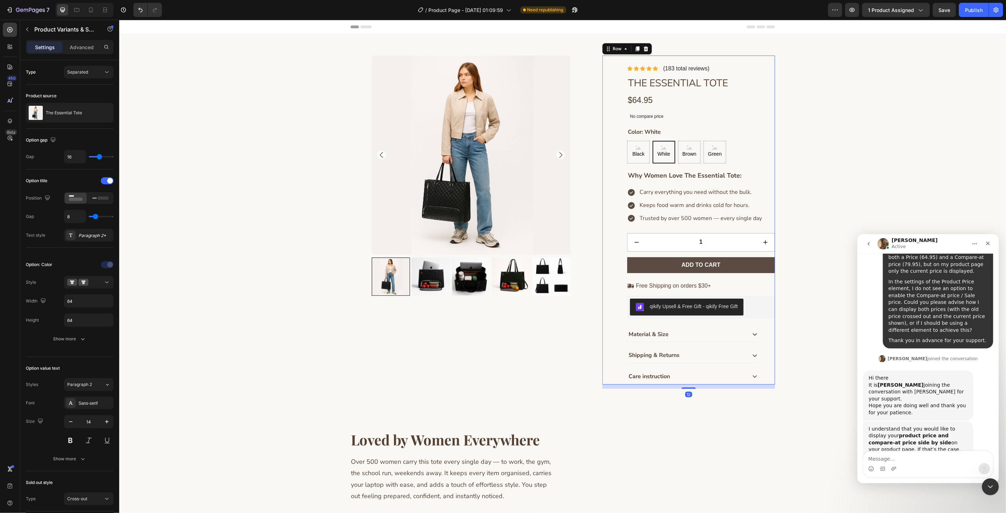
click at [730, 110] on div "Icon Icon Icon Icon Icon Icon List (183 total reviews) Text Block Row Icon Icon…" at bounding box center [701, 219] width 148 height 329
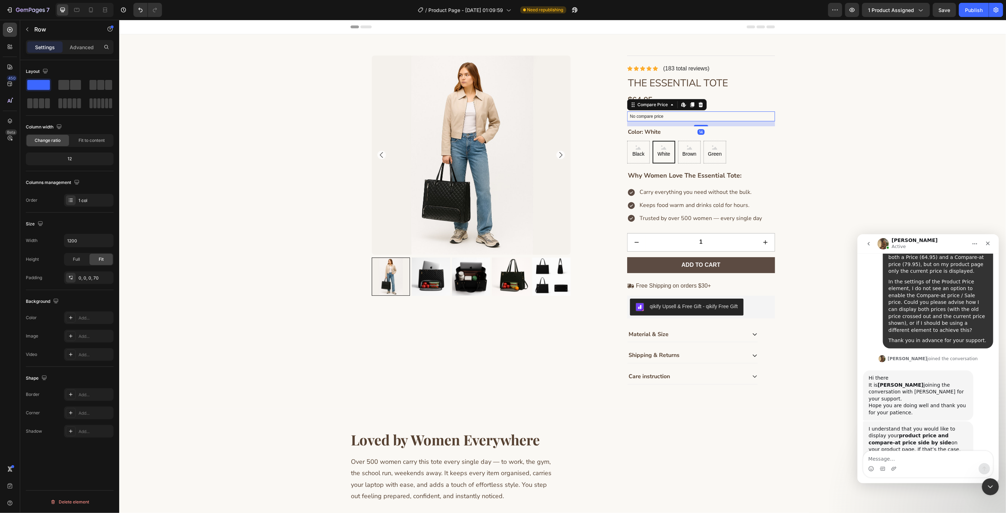
click at [718, 118] on p "No compare price" at bounding box center [700, 116] width 142 height 4
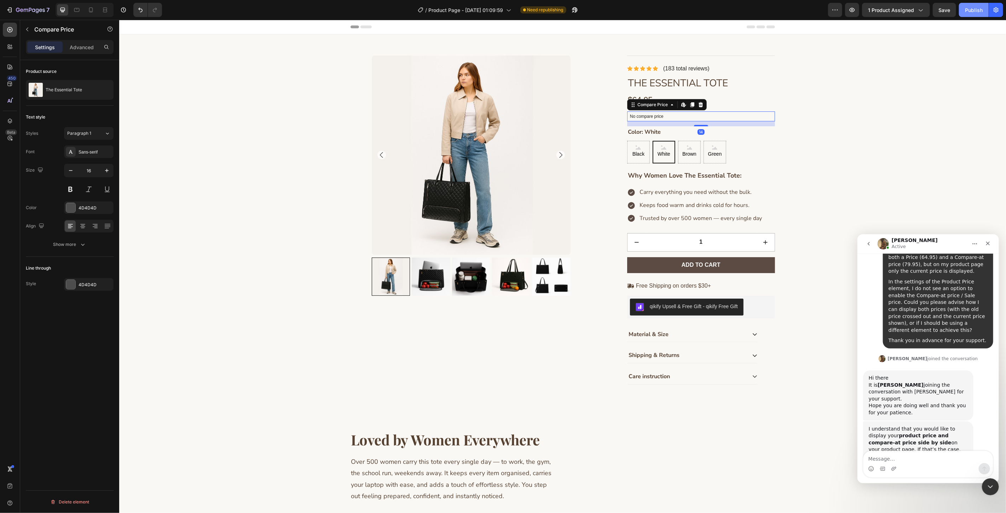
click at [977, 6] on div "Publish" at bounding box center [974, 9] width 18 height 7
click at [138, 5] on button "Undo/Redo" at bounding box center [140, 10] width 14 height 14
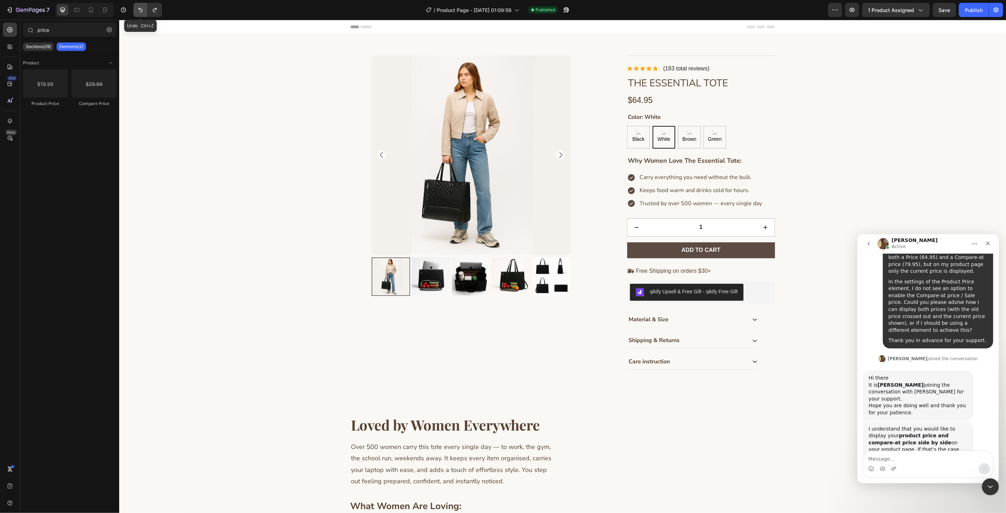
click at [138, 5] on button "Undo/Redo" at bounding box center [140, 10] width 14 height 14
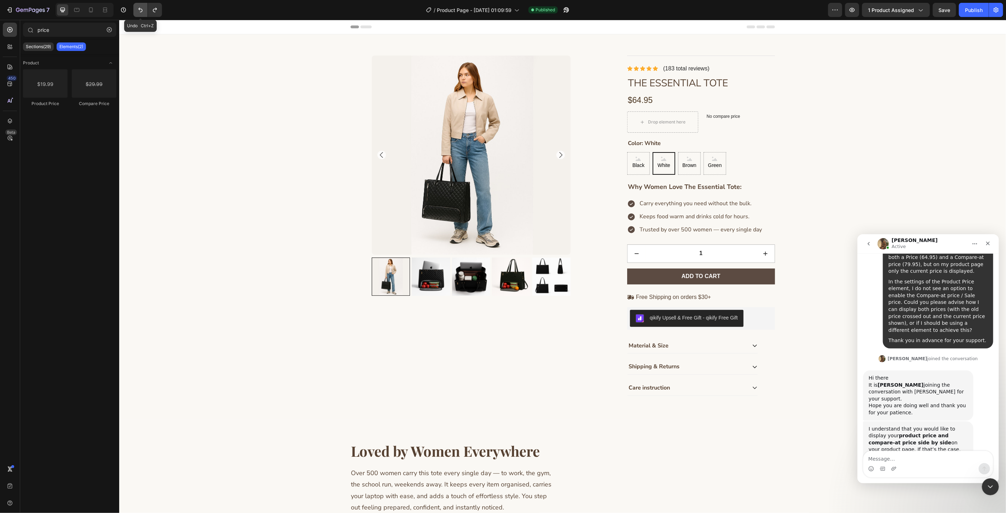
click at [138, 5] on button "Undo/Redo" at bounding box center [140, 10] width 14 height 14
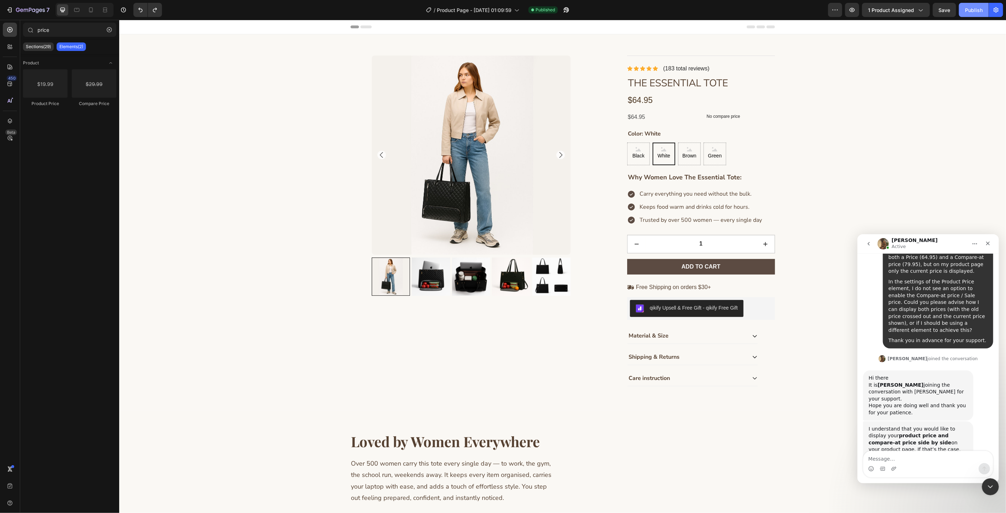
click at [960, 15] on button "Publish" at bounding box center [974, 10] width 30 height 14
click at [647, 115] on div "$64.95" at bounding box center [662, 117] width 71 height 12
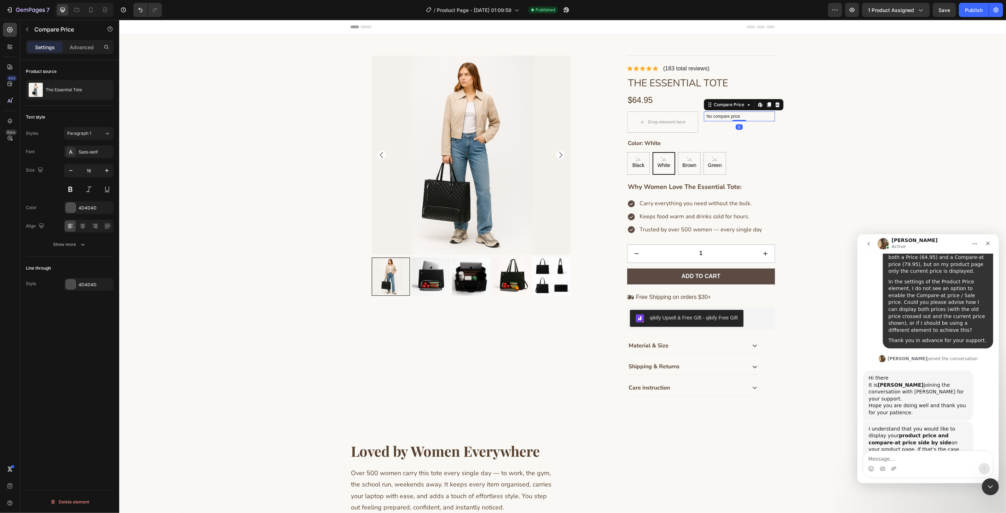
click at [720, 115] on p "No compare price" at bounding box center [738, 116] width 65 height 4
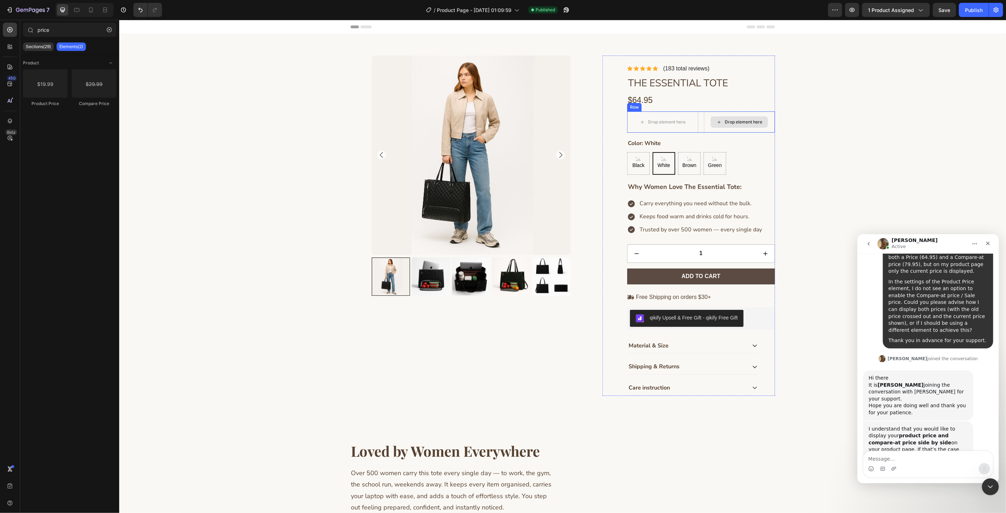
click at [717, 117] on div "Drop element here" at bounding box center [738, 121] width 57 height 11
click at [704, 113] on div "Drop element here" at bounding box center [738, 121] width 71 height 21
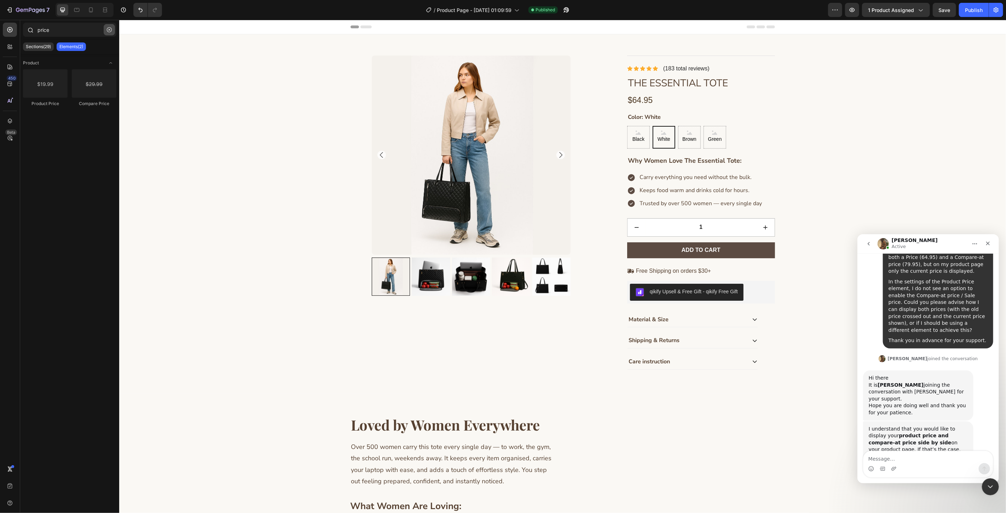
click at [112, 29] on button "button" at bounding box center [109, 29] width 11 height 11
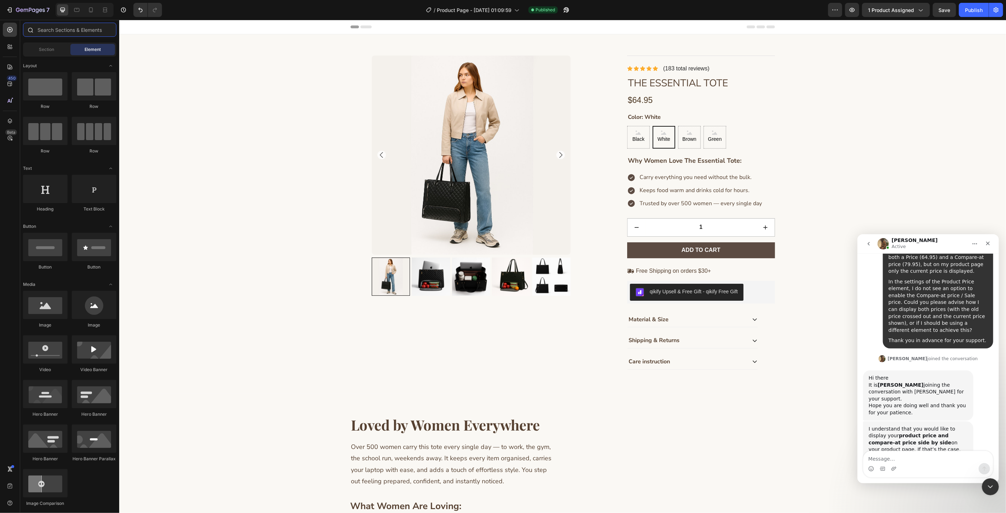
click at [73, 29] on input "text" at bounding box center [69, 30] width 93 height 14
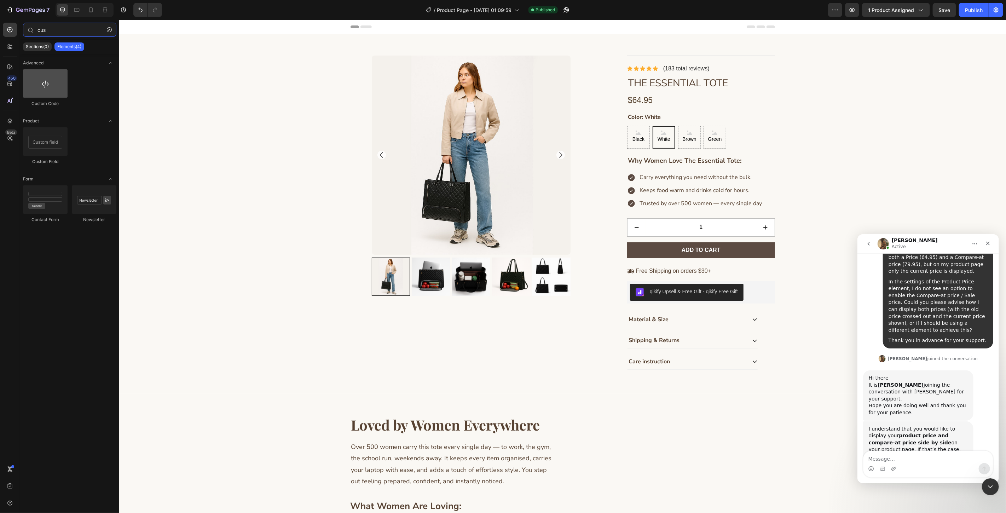
type input "cus"
drag, startPoint x: 159, startPoint y: 106, endPoint x: 635, endPoint y: 111, distance: 475.6
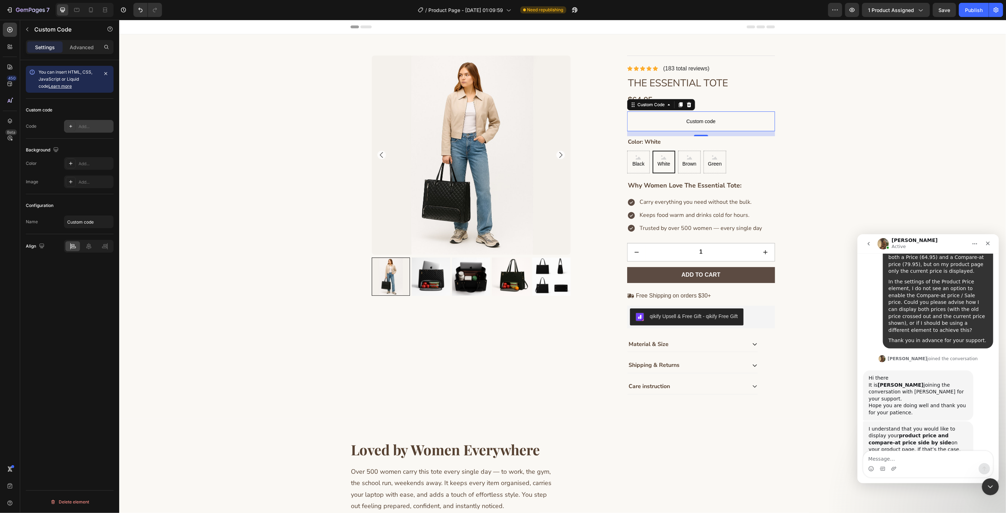
click at [90, 127] on div "Add..." at bounding box center [94, 126] width 33 height 6
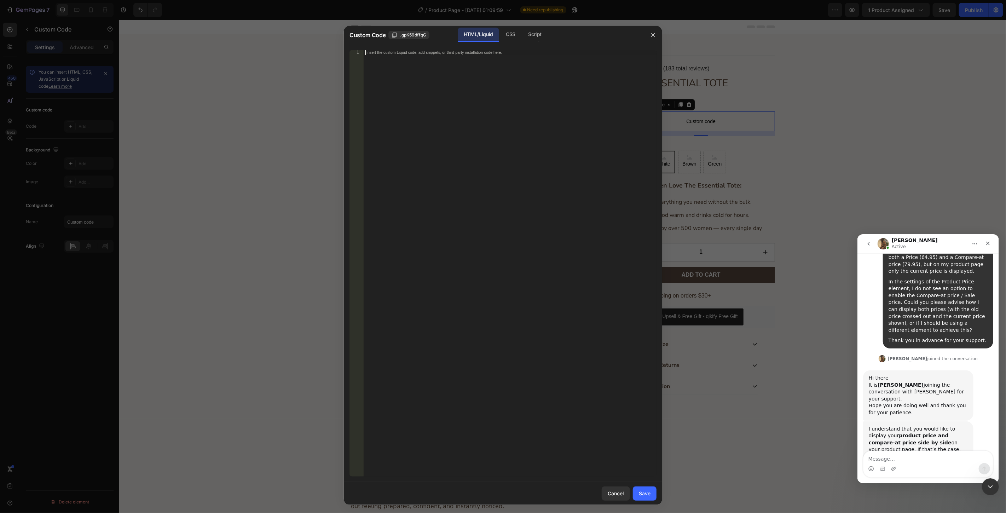
click at [495, 115] on div "Insert the custom Liquid code, add snippets, or third-party installation code h…" at bounding box center [509, 268] width 293 height 436
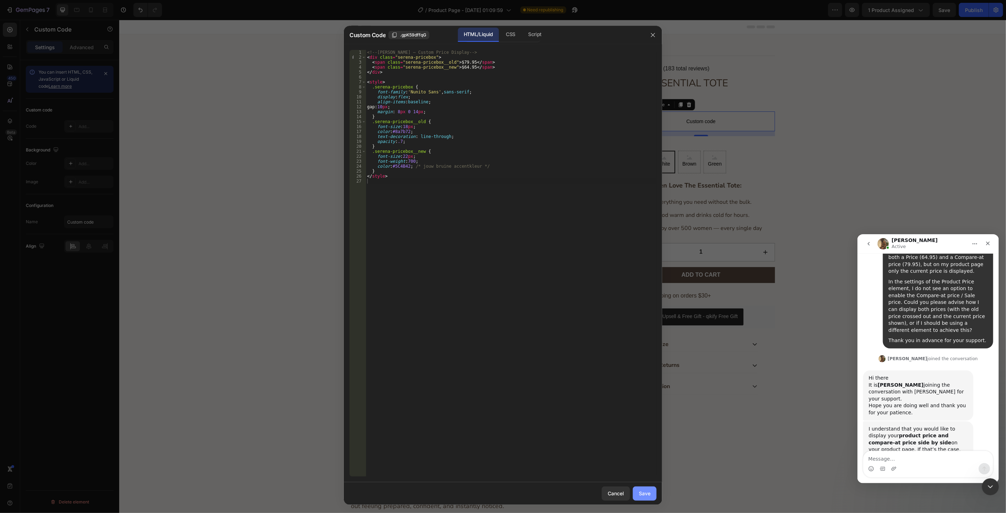
click at [646, 490] on div "Save" at bounding box center [645, 492] width 12 height 7
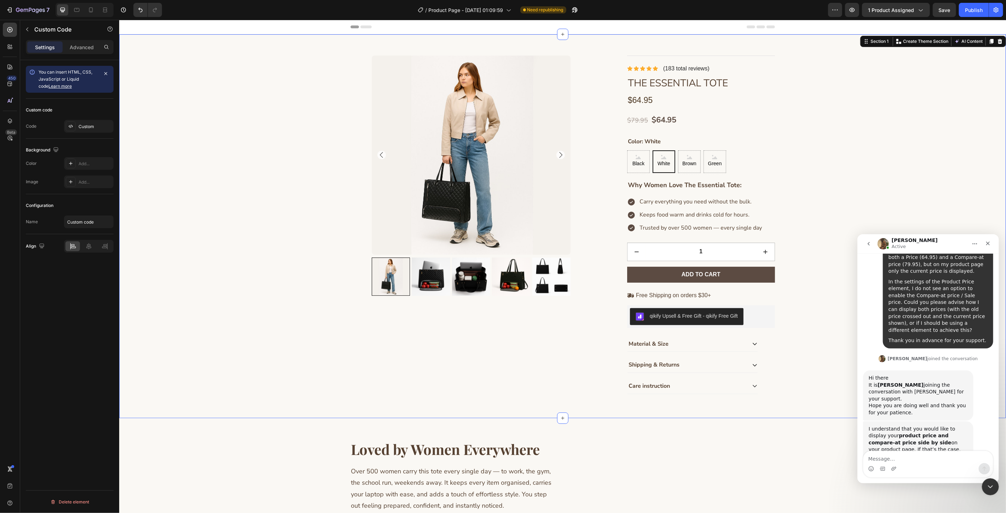
click at [903, 170] on div "Product Images Icon Icon Icon Icon Icon Icon List (183 total reviews) Text Bloc…" at bounding box center [562, 229] width 844 height 348
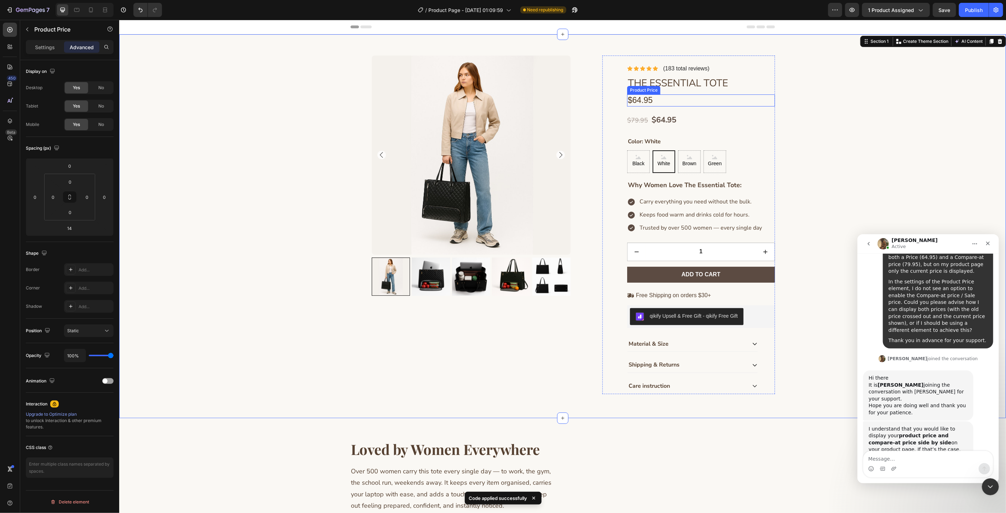
click at [643, 103] on div "$64.95" at bounding box center [701, 100] width 148 height 12
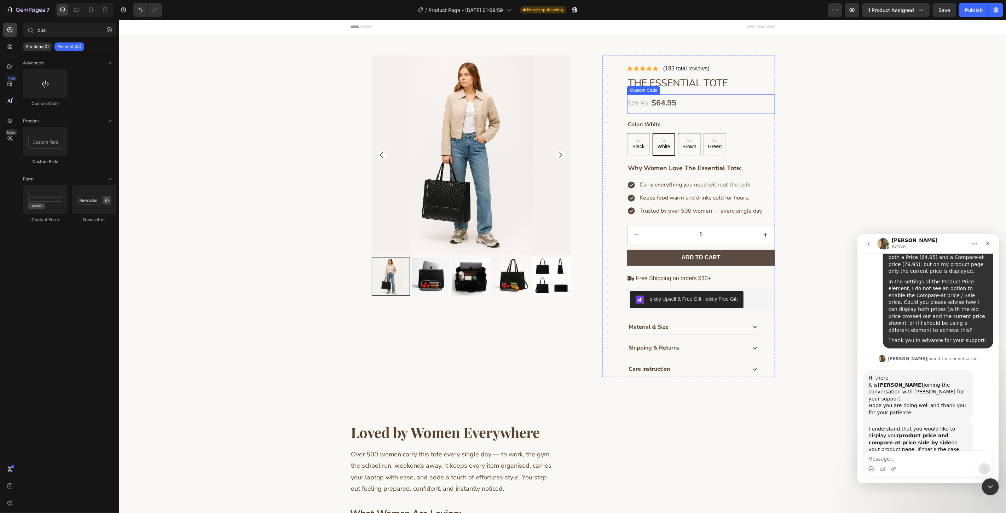
click at [662, 103] on span "$64.95" at bounding box center [663, 103] width 25 height 12
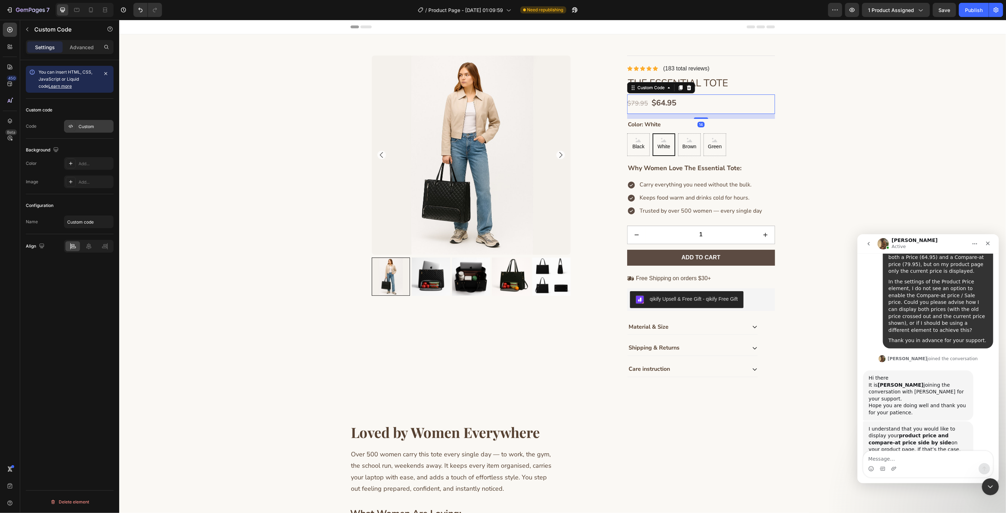
click at [98, 126] on div "Custom" at bounding box center [94, 126] width 33 height 6
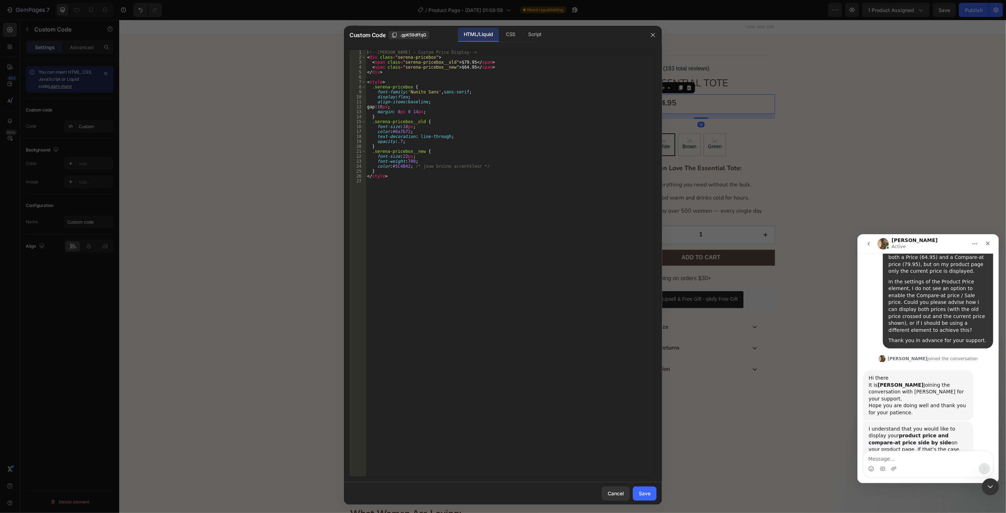
click at [537, 178] on div "<!-- [PERSON_NAME] – Custom Price Display --> < div class = "serena-pricebox" >…" at bounding box center [511, 268] width 291 height 436
type textarea "</style>"
click at [645, 493] on div "Save" at bounding box center [645, 492] width 12 height 7
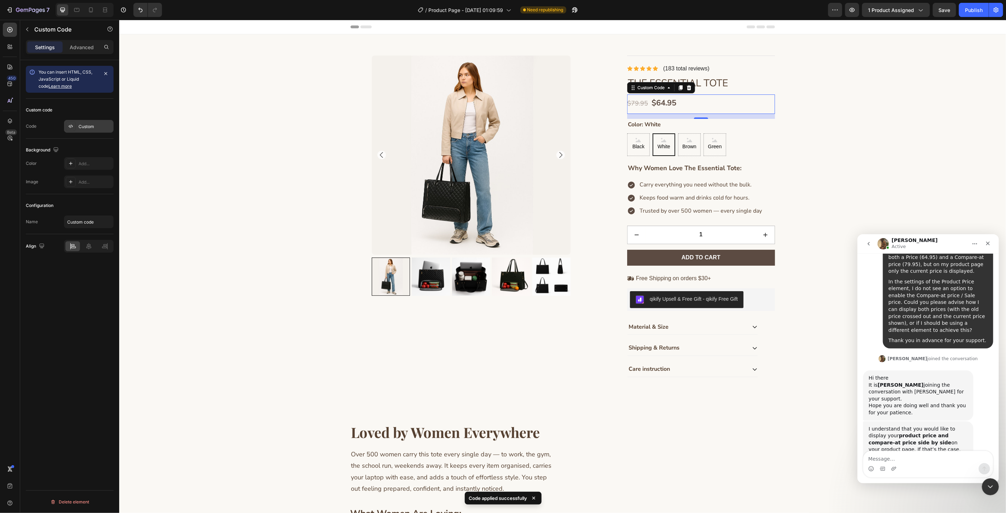
click at [100, 128] on div "Custom" at bounding box center [94, 126] width 33 height 6
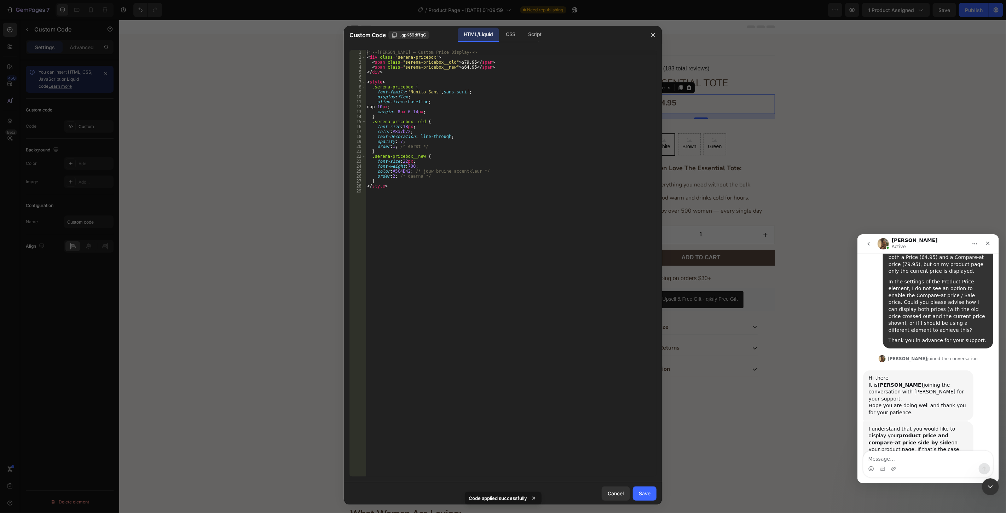
click at [531, 217] on div "<!-- [PERSON_NAME] – Custom Price Display --> < div class = "serena-pricebox" >…" at bounding box center [511, 268] width 291 height 436
type textarea "</style>"
click at [651, 489] on button "Save" at bounding box center [645, 493] width 24 height 14
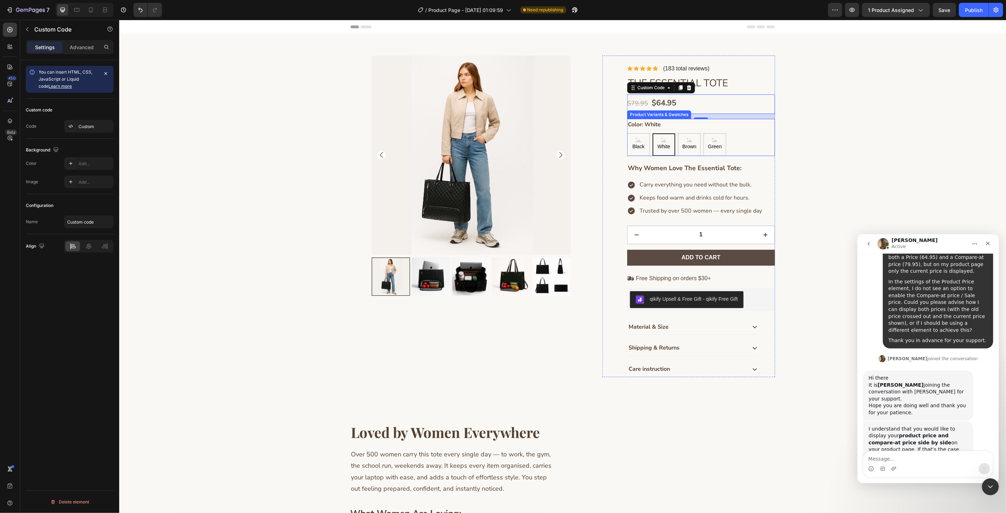
click at [681, 111] on div "Product Variants & Swatches" at bounding box center [658, 114] width 61 height 6
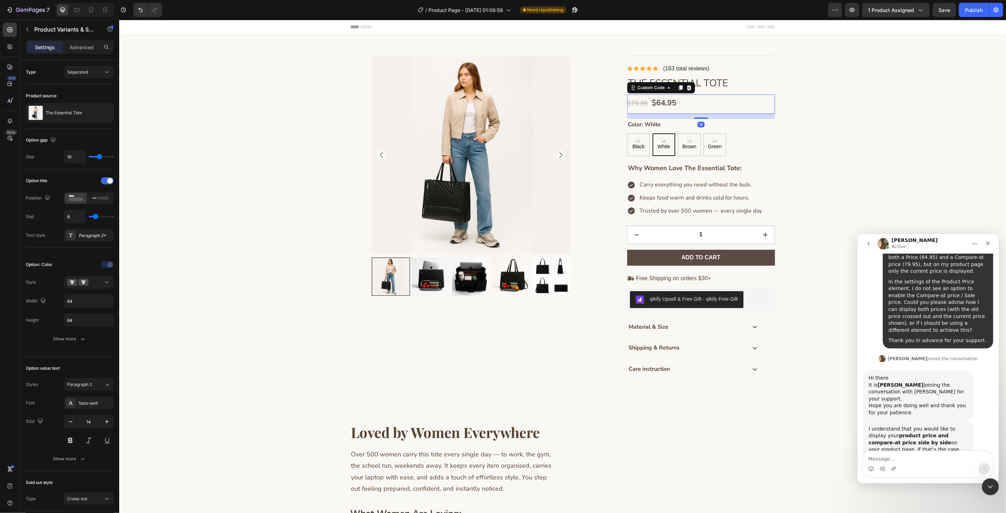
click at [702, 104] on div "$79.95 $64.95" at bounding box center [701, 103] width 148 height 12
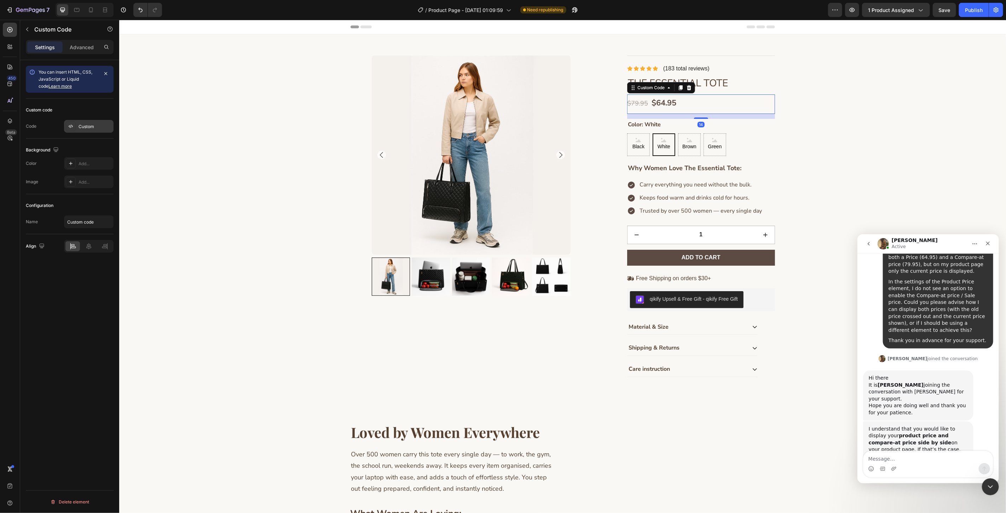
click at [98, 122] on div "Custom" at bounding box center [88, 126] width 49 height 13
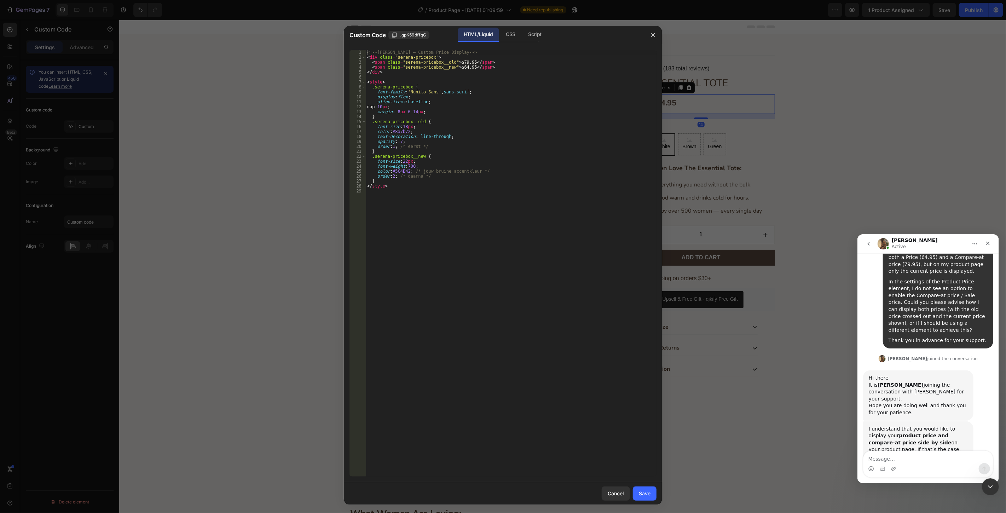
click at [455, 139] on div "<!-- [PERSON_NAME] – Custom Price Display --> < div class = "serena-pricebox" >…" at bounding box center [511, 268] width 291 height 436
type textarea "</style>"
click at [645, 490] on div "Save" at bounding box center [645, 492] width 12 height 7
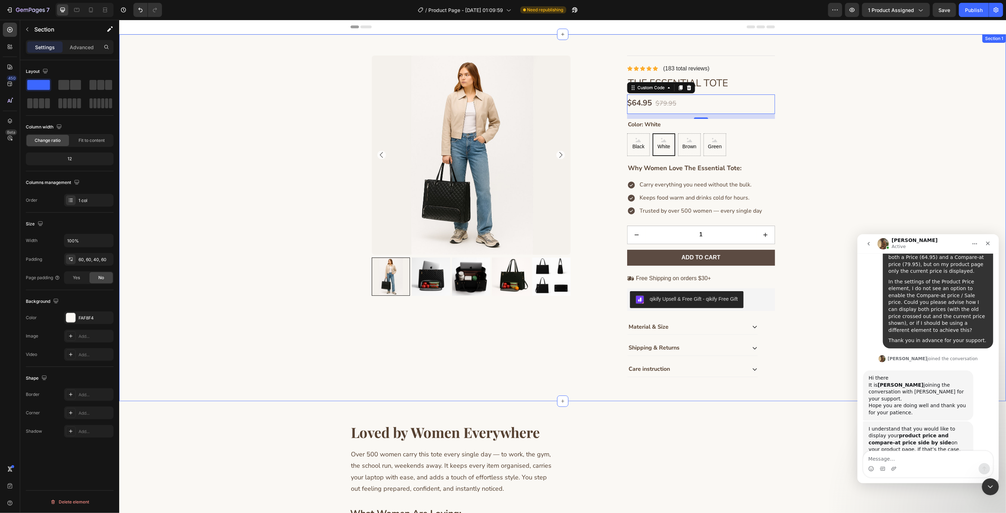
click at [897, 168] on div "Product Images Icon Icon Icon Icon Icon Icon List (183 total reviews) Text Bloc…" at bounding box center [562, 220] width 844 height 331
click at [706, 107] on div "$64.95 $79.95" at bounding box center [701, 103] width 148 height 12
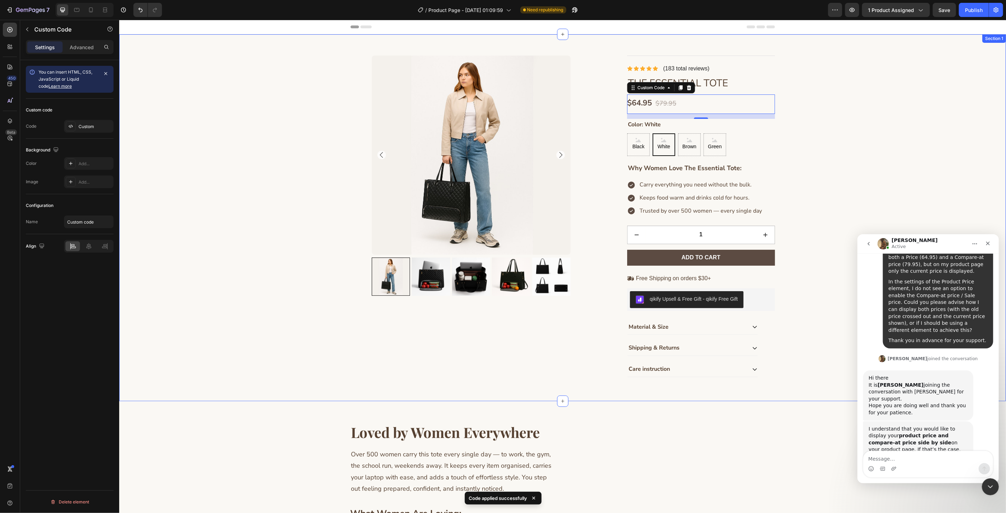
click at [932, 117] on div "Product Images Icon Icon Icon Icon Icon Icon List (183 total reviews) Text Bloc…" at bounding box center [562, 220] width 844 height 331
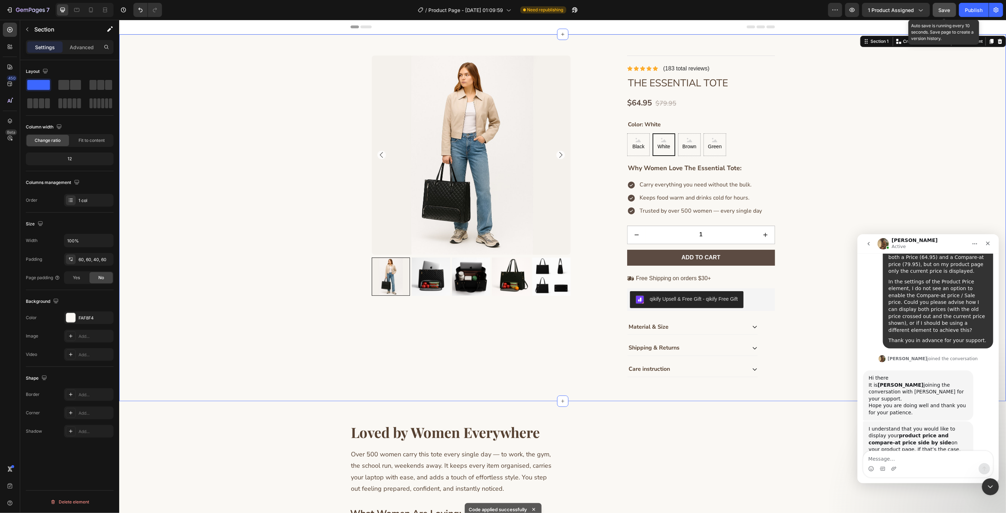
click at [955, 11] on button "Save" at bounding box center [943, 10] width 23 height 14
click at [960, 12] on button "Publish" at bounding box center [974, 10] width 30 height 14
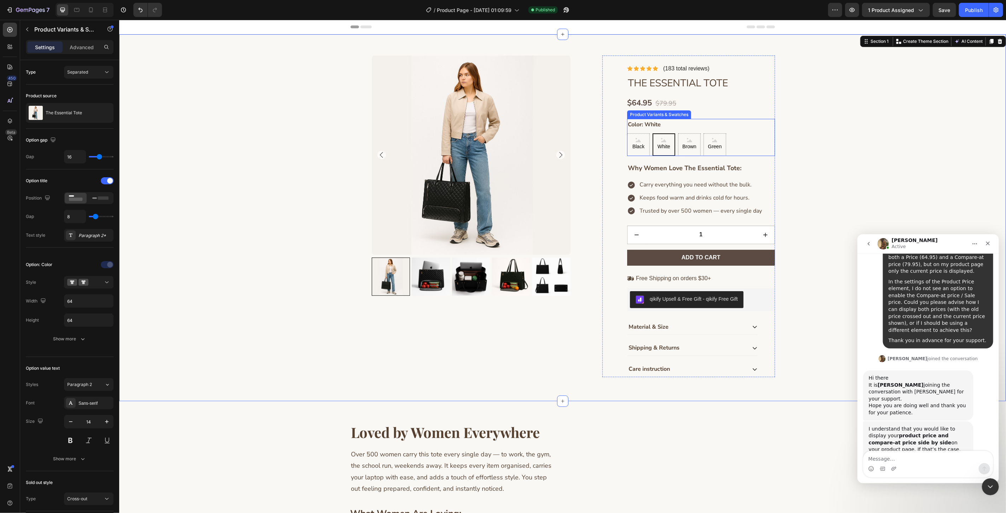
click at [701, 124] on div "Color: White Black Black Black White White White Brown Brown Brown Green Green …" at bounding box center [701, 136] width 148 height 37
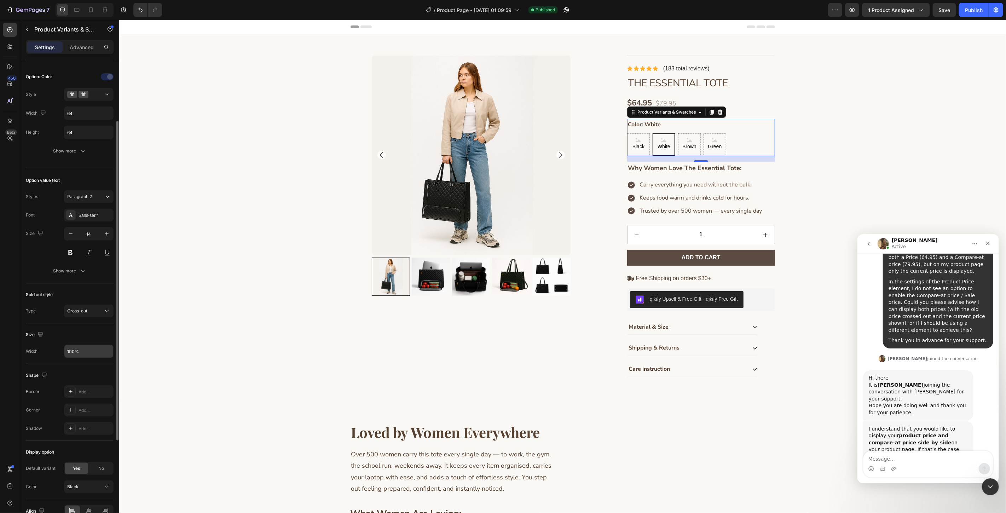
scroll to position [148, 0]
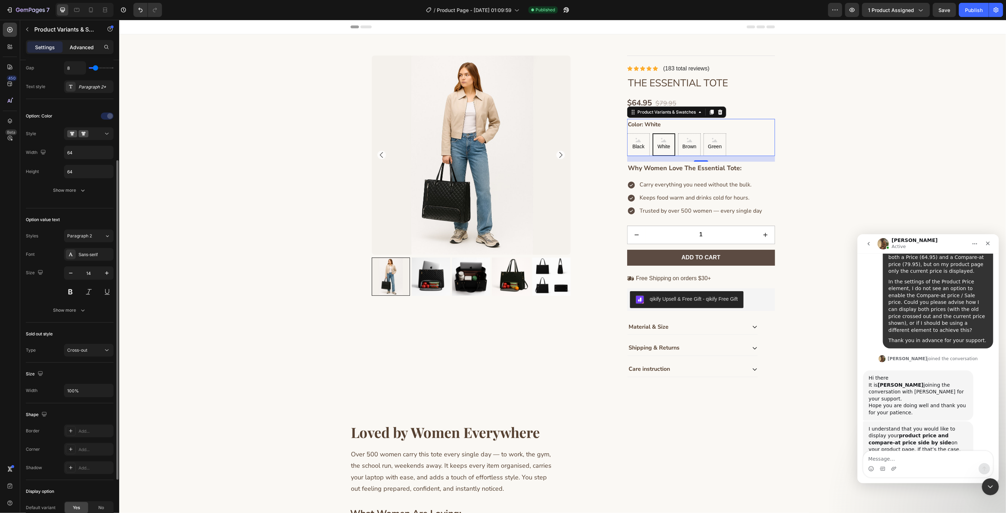
click at [87, 49] on p "Advanced" at bounding box center [82, 46] width 24 height 7
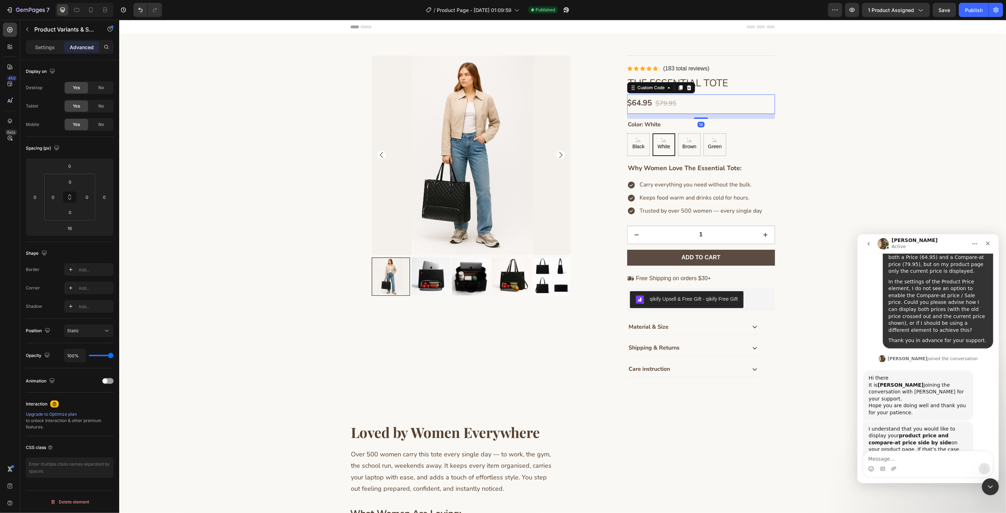
click at [733, 107] on div "$64.95 $79.95" at bounding box center [701, 103] width 148 height 12
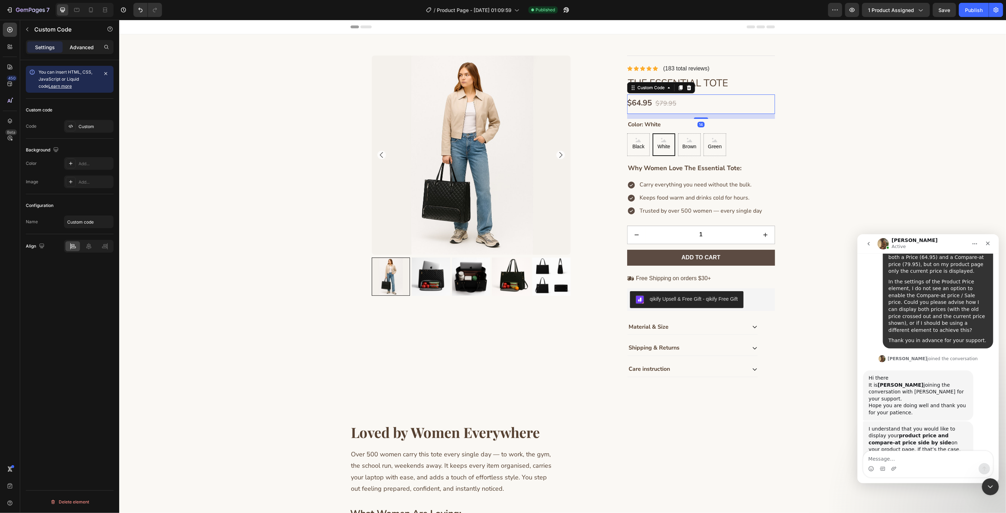
click at [83, 48] on p "Advanced" at bounding box center [82, 46] width 24 height 7
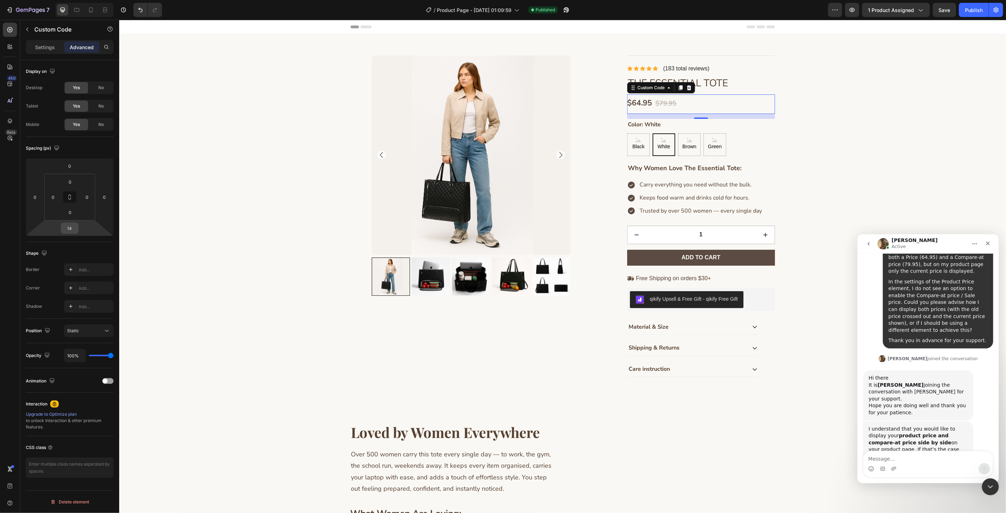
click at [75, 228] on input "14" at bounding box center [70, 228] width 14 height 11
type input "0"
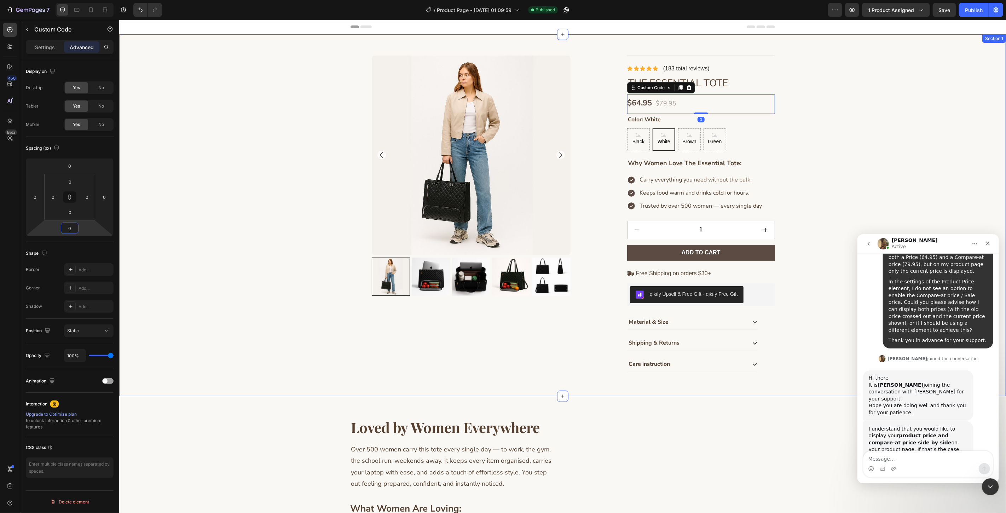
click at [878, 188] on div "Product Images Icon Icon Icon Icon Icon Icon List (183 total reviews) Text Bloc…" at bounding box center [562, 218] width 844 height 326
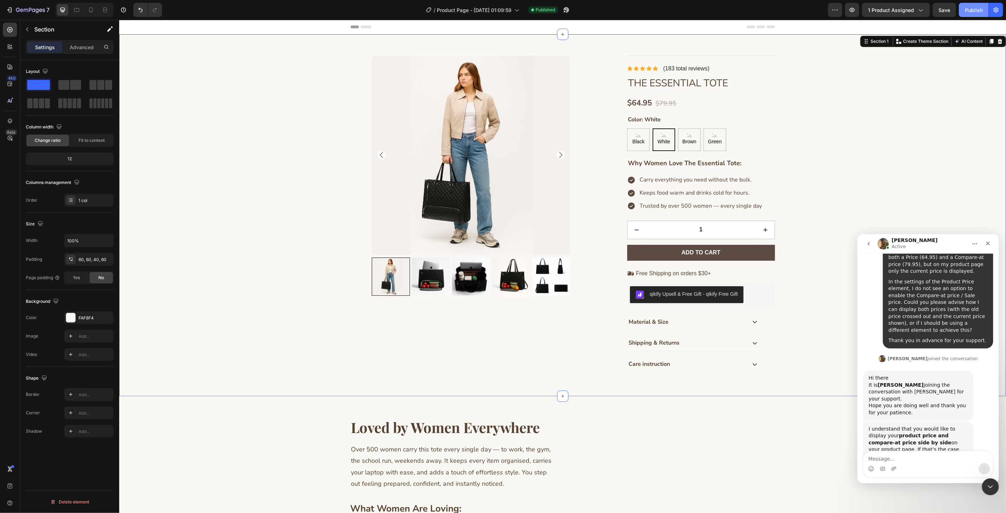
click at [974, 11] on div "Publish" at bounding box center [974, 9] width 18 height 7
click at [662, 102] on span "$79.95" at bounding box center [665, 103] width 21 height 10
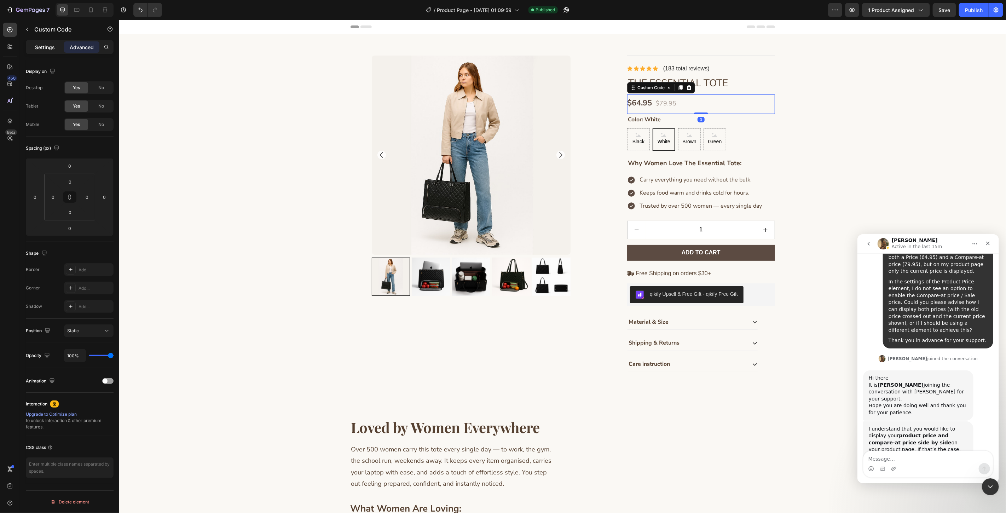
click at [52, 51] on p "Settings" at bounding box center [45, 46] width 20 height 7
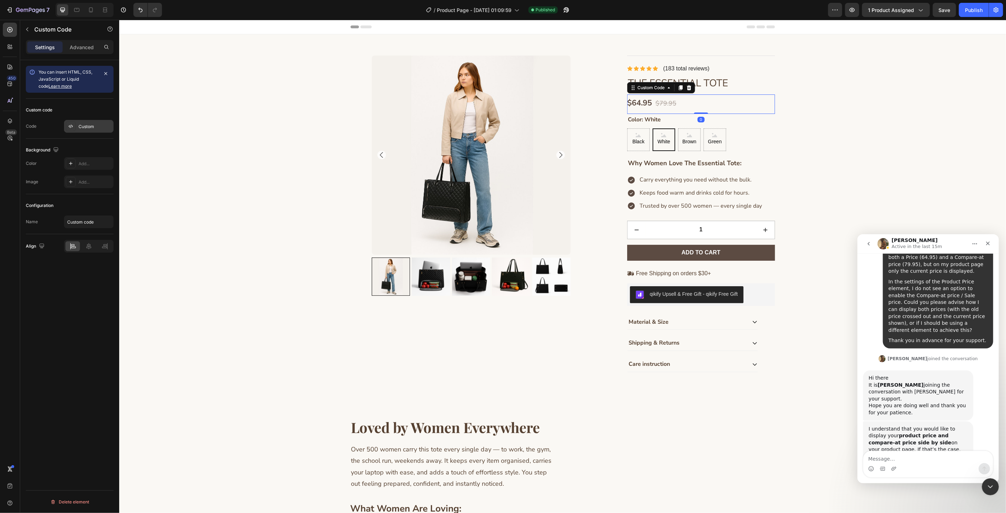
click at [84, 128] on div "Custom" at bounding box center [94, 126] width 33 height 6
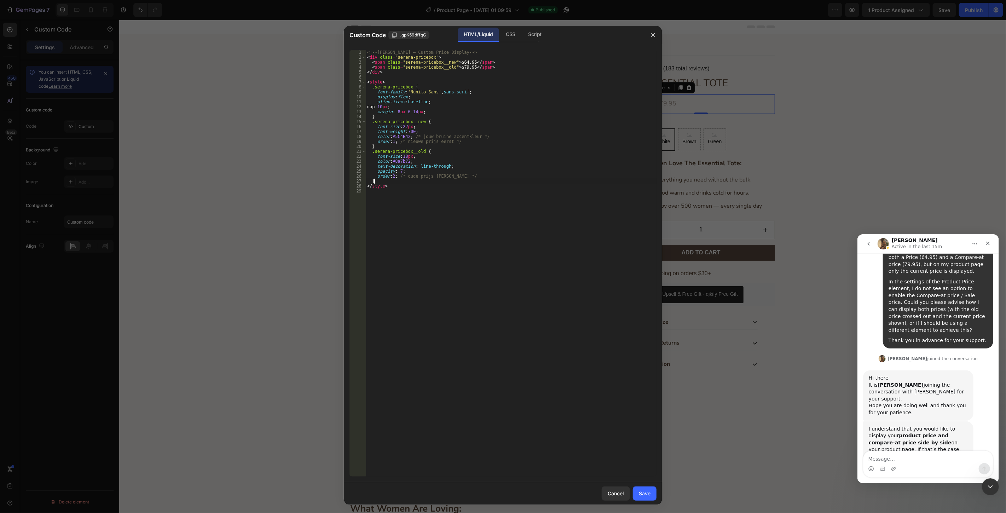
click at [419, 180] on div "<!-- [PERSON_NAME] – Custom Price Display --> < div class = "serena-pricebox" >…" at bounding box center [511, 268] width 291 height 436
type textarea "</style>"
click at [644, 490] on div "Save" at bounding box center [645, 492] width 12 height 7
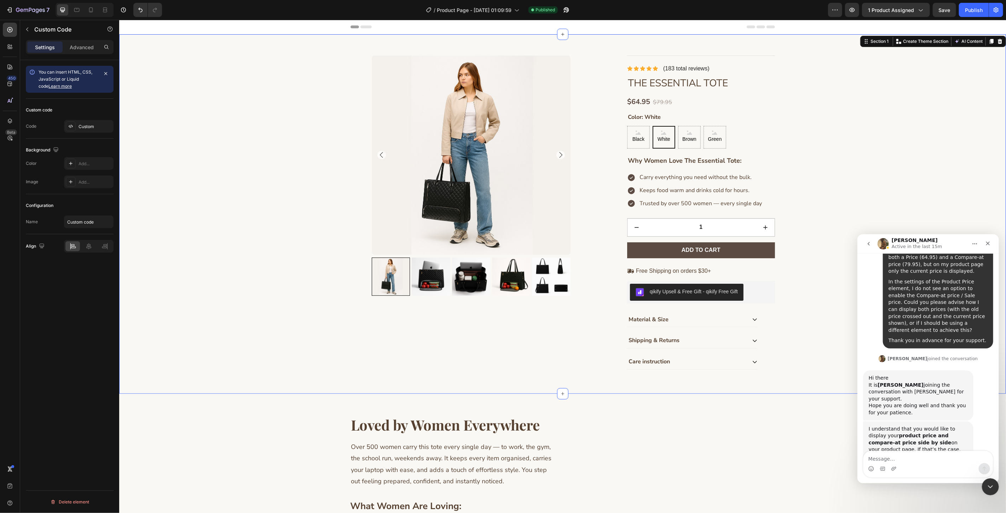
click at [942, 227] on div "Product Images Icon Icon Icon Icon Icon Icon List (183 total reviews) Text Bloc…" at bounding box center [562, 217] width 844 height 324
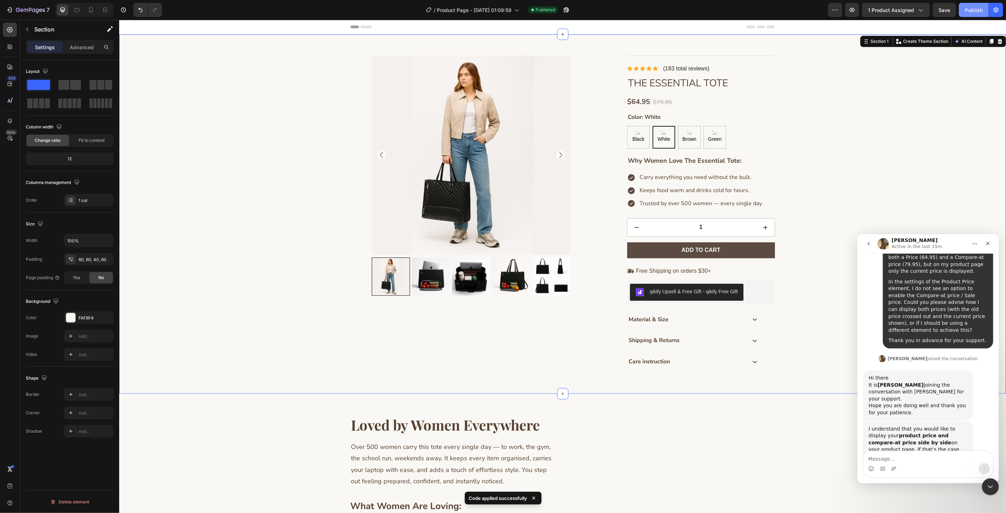
click at [966, 4] on button "Publish" at bounding box center [974, 10] width 30 height 14
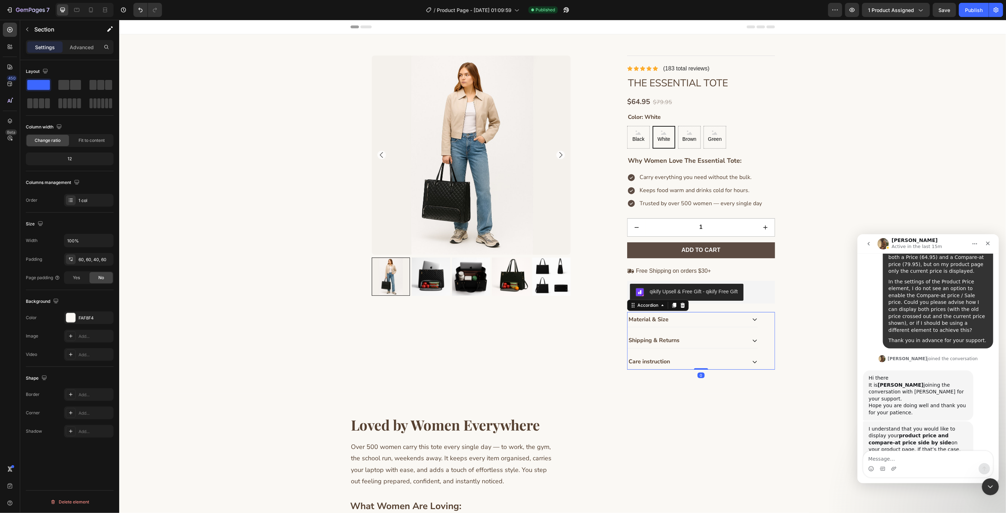
click at [742, 340] on div "Shipping & Returns" at bounding box center [686, 340] width 119 height 10
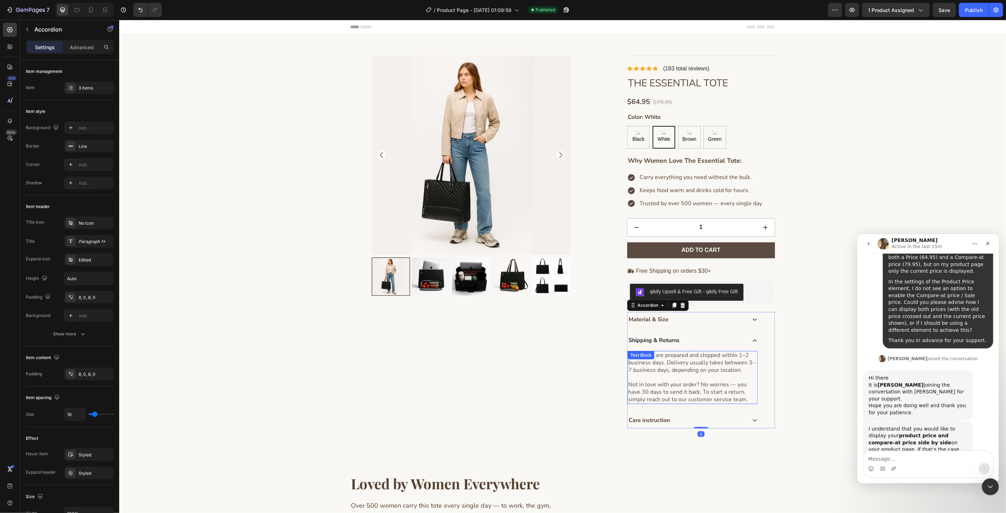
click at [643, 394] on p "Not in love with your order? No worries — you have 30 days to send it back. To …" at bounding box center [692, 391] width 129 height 22
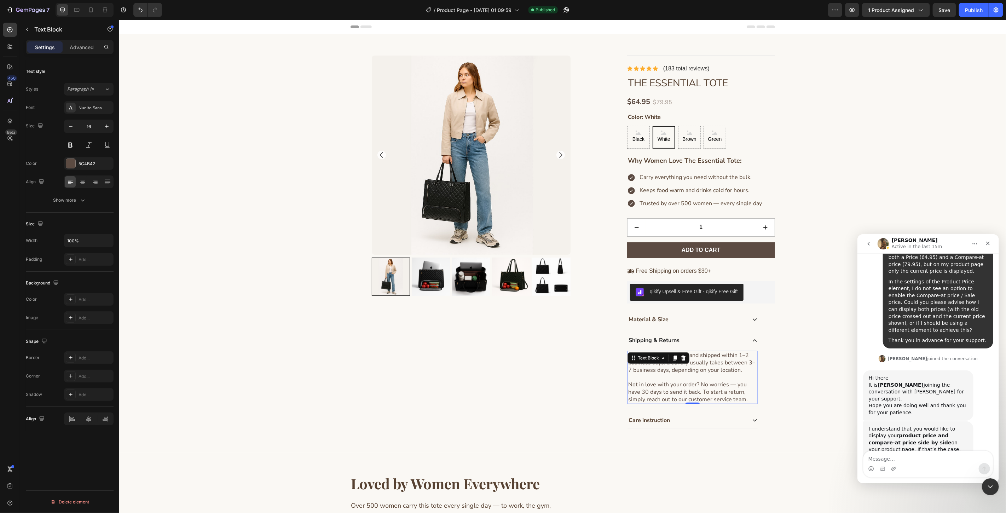
click at [639, 395] on p "Not in love with your order? No worries — you have 30 days to send it back. To …" at bounding box center [692, 391] width 129 height 22
click at [800, 387] on div "Product Images Icon Icon Icon Icon Icon Icon List (183 total reviews) Text Bloc…" at bounding box center [562, 246] width 844 height 383
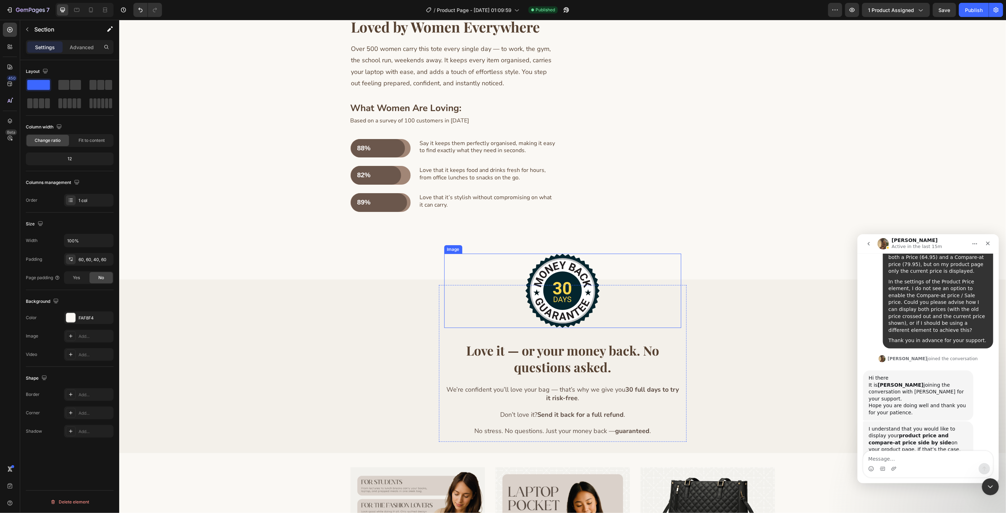
scroll to position [511, 0]
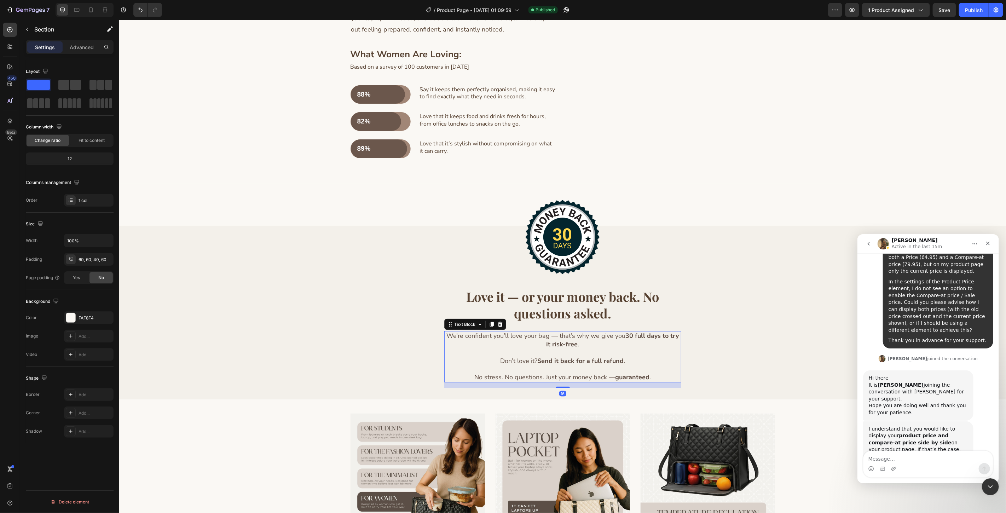
click at [628, 348] on strong "30 full days to try it risk-free" at bounding box center [612, 339] width 133 height 17
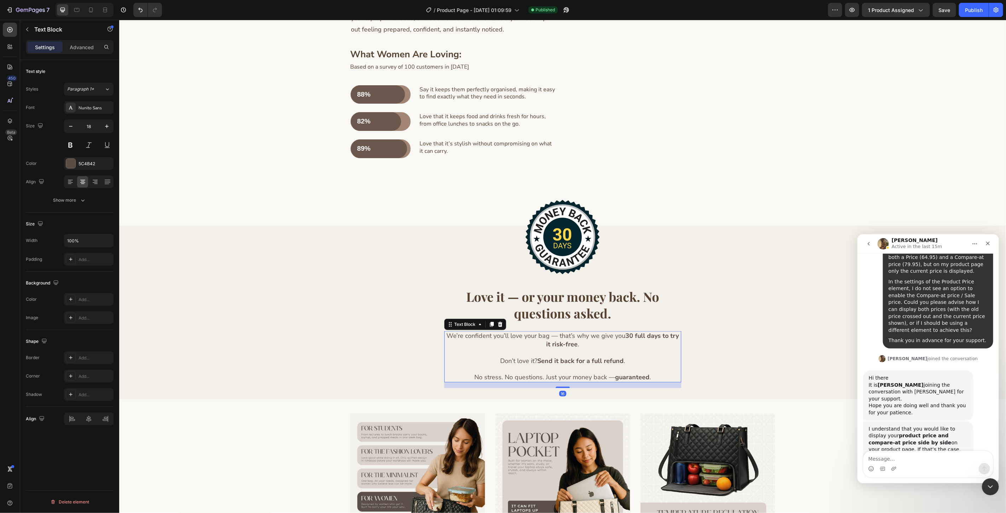
click at [628, 348] on strong "30 full days to try it risk-free" at bounding box center [612, 339] width 133 height 17
click at [627, 348] on strong "30 full days to try it risk-free" at bounding box center [612, 339] width 133 height 17
click at [628, 348] on strong "30 full days to try it risk-free" at bounding box center [612, 339] width 133 height 17
click at [705, 354] on div "Image Love it — or your money back. No questions asked. Heading We’re confident…" at bounding box center [561, 312] width 875 height 162
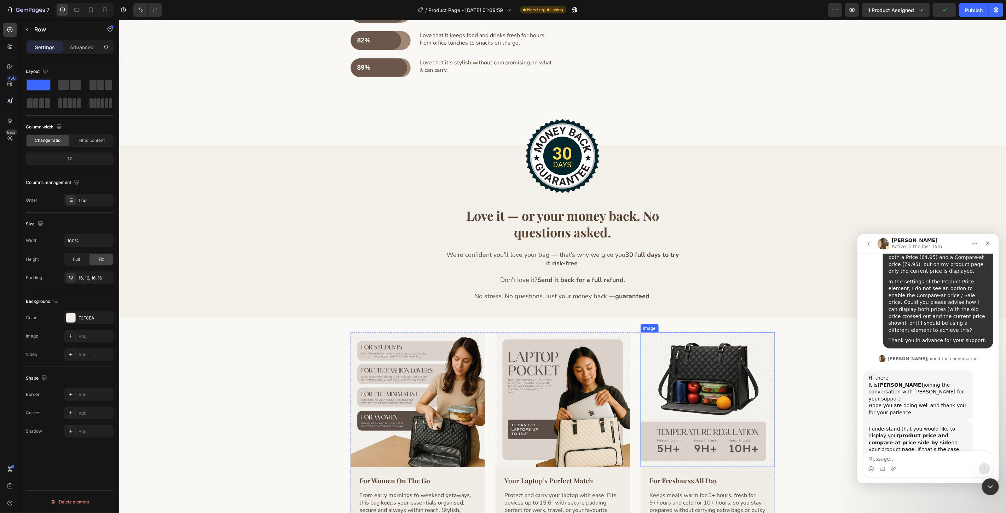
scroll to position [579, 0]
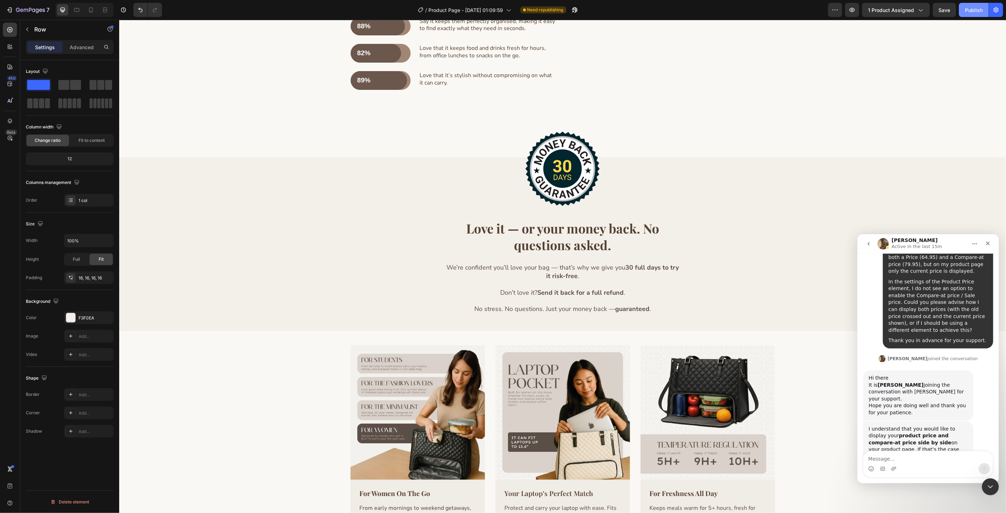
click at [965, 9] on div "Publish" at bounding box center [974, 9] width 18 height 7
click at [988, 243] on icon "Close" at bounding box center [987, 243] width 4 height 4
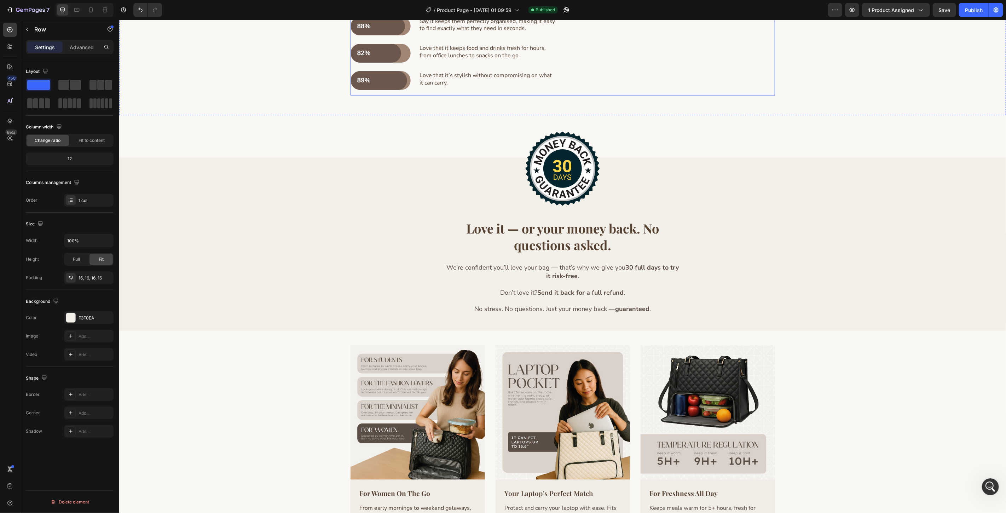
scroll to position [1538, 0]
